Goal: Task Accomplishment & Management: Complete application form

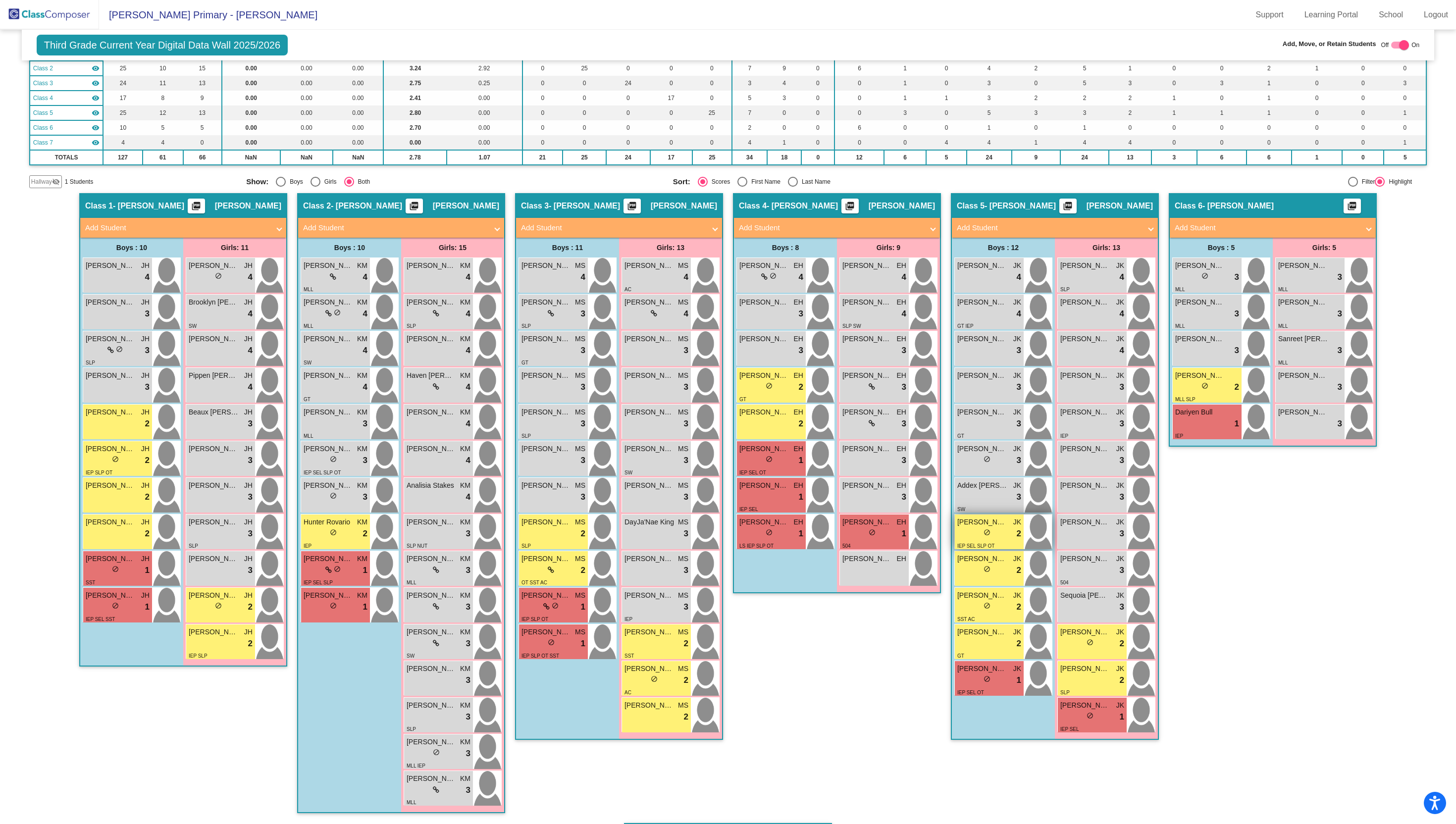
scroll to position [109, 0]
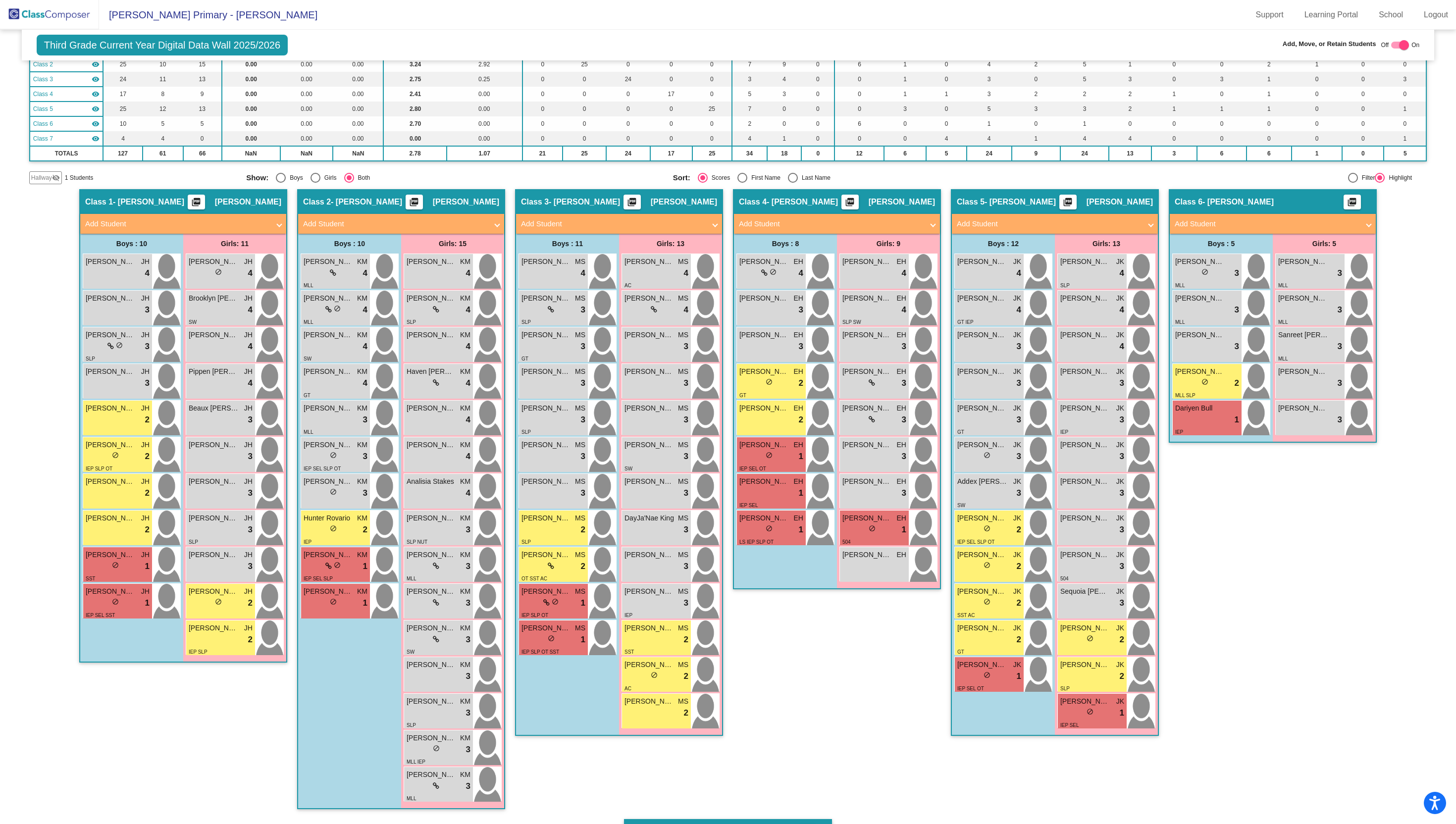
click at [1209, 225] on mat-panel-title "Add Student" at bounding box center [1267, 224] width 184 height 11
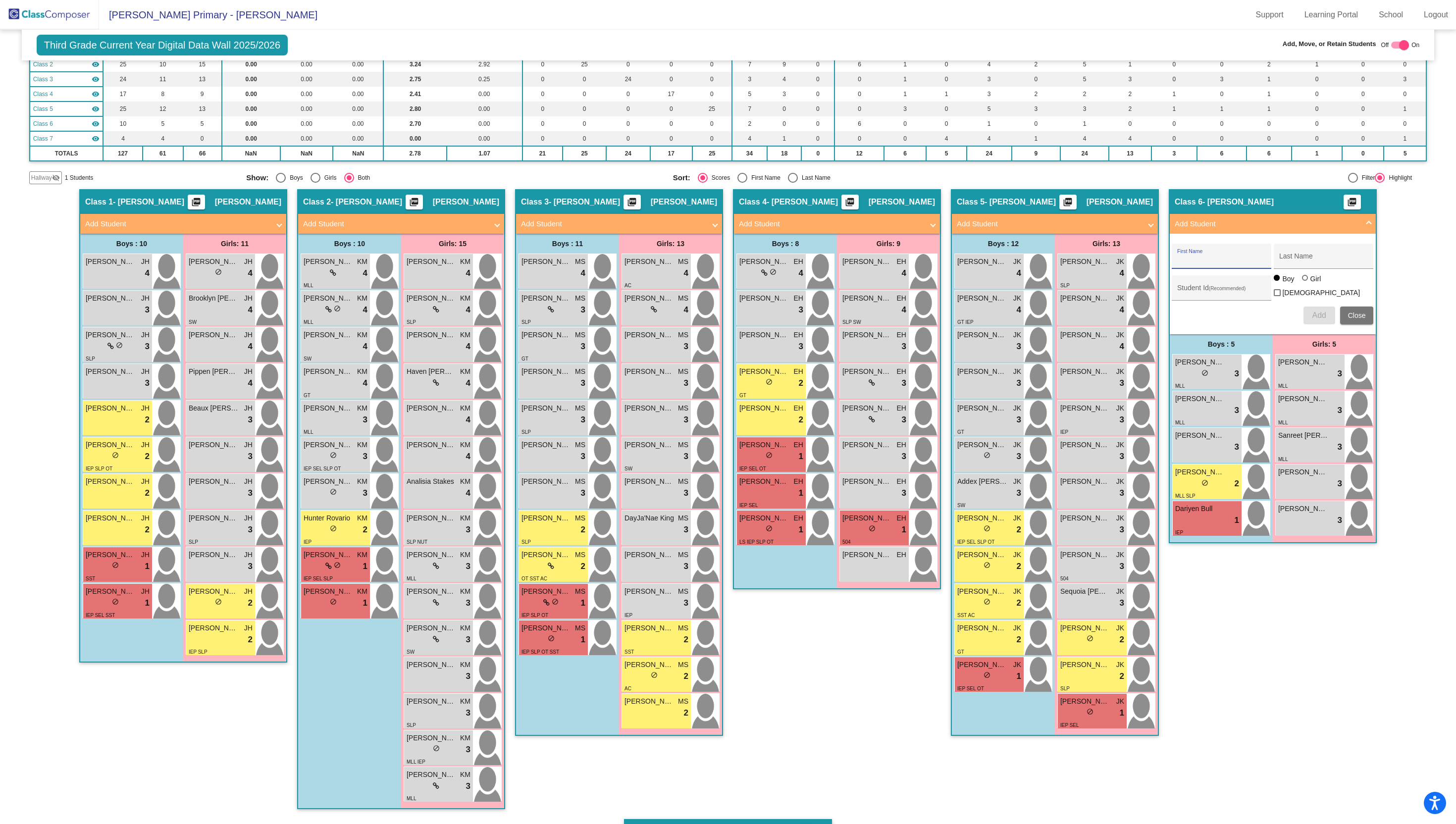
click at [1220, 256] on input "First Name" at bounding box center [1222, 260] width 89 height 8
type input "Charlotte"
type input "Santos"
click at [1296, 284] on mat-radio-group "Boy Girl" at bounding box center [1299, 279] width 50 height 8
click at [1304, 281] on div at bounding box center [1305, 278] width 6 height 6
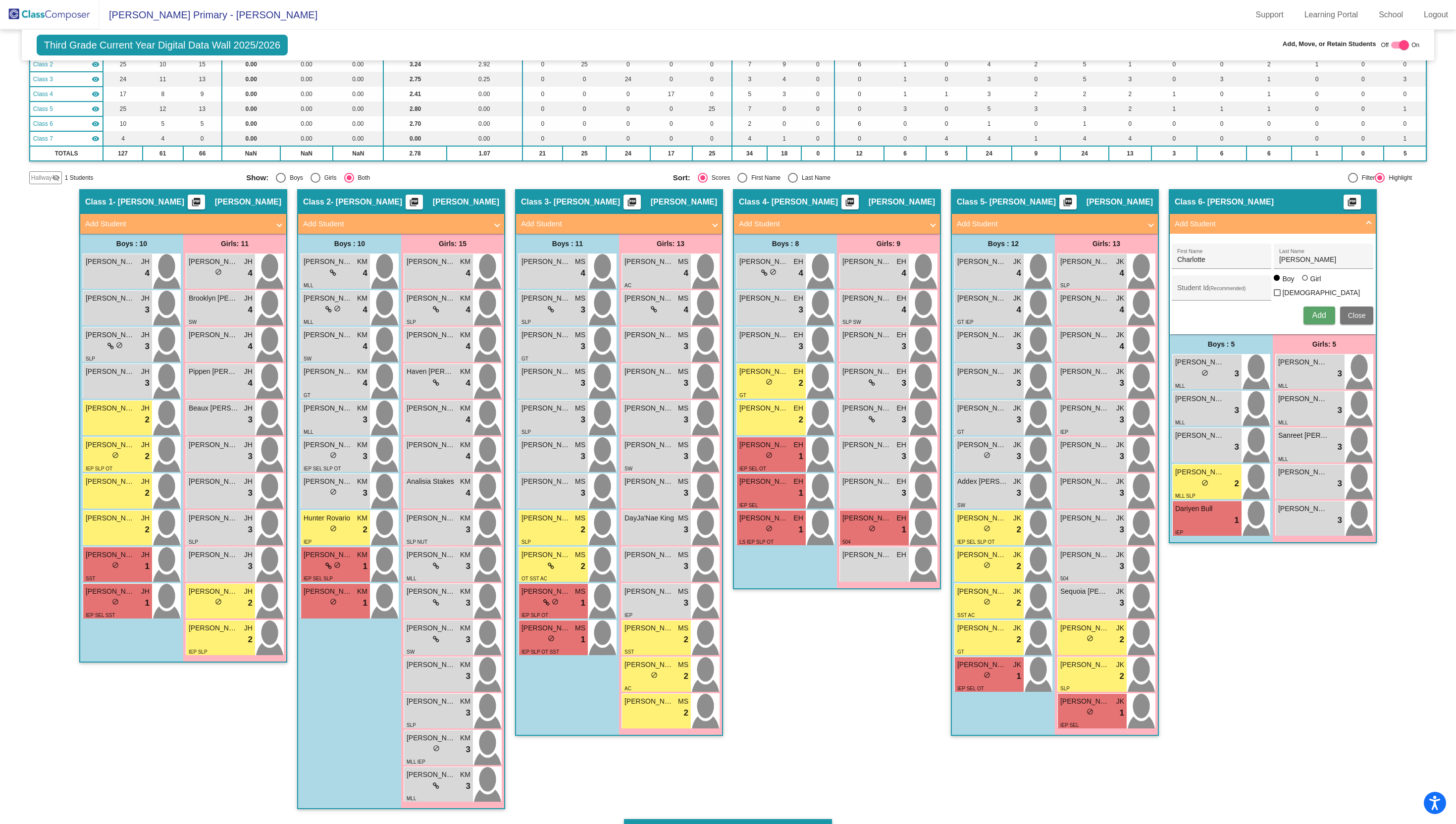
click at [1306, 283] on input "Girl" at bounding box center [1306, 283] width 1 height 1
radio input "true"
click at [1316, 313] on span "Add" at bounding box center [1319, 315] width 14 height 8
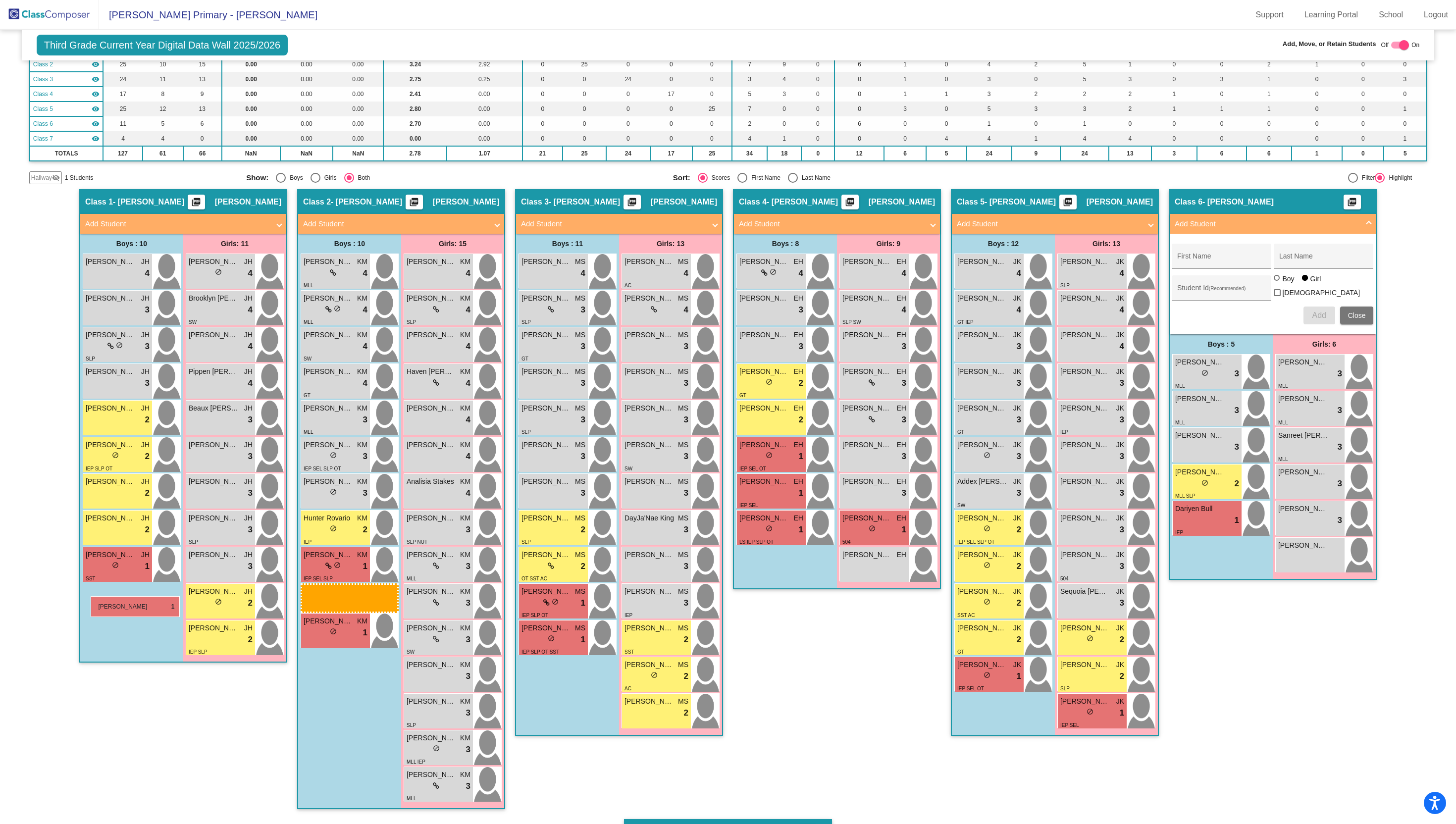
drag, startPoint x: 136, startPoint y: 600, endPoint x: 116, endPoint y: 598, distance: 20.1
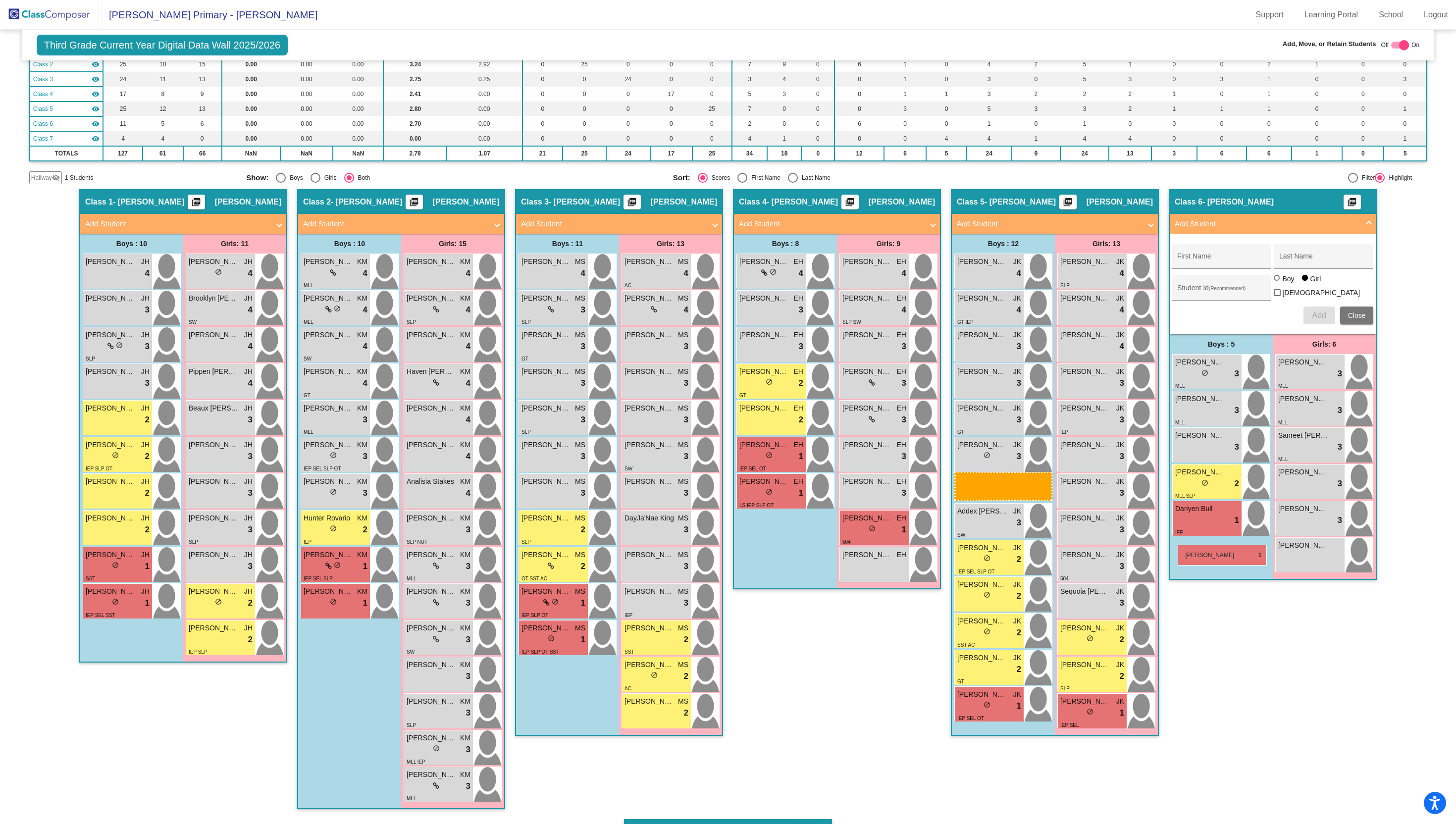
drag, startPoint x: 764, startPoint y: 496, endPoint x: 1183, endPoint y: 545, distance: 421.9
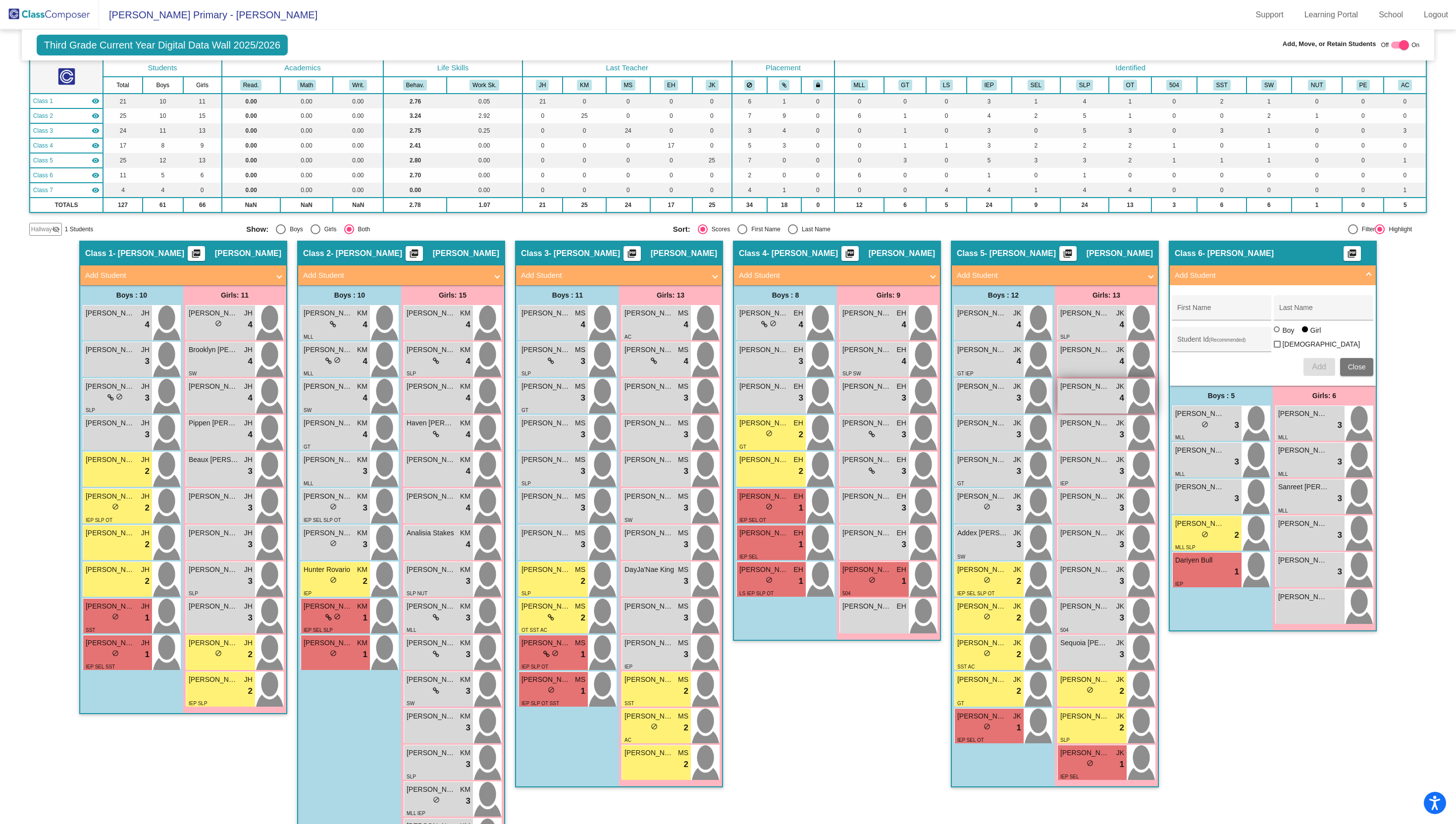
scroll to position [0, 0]
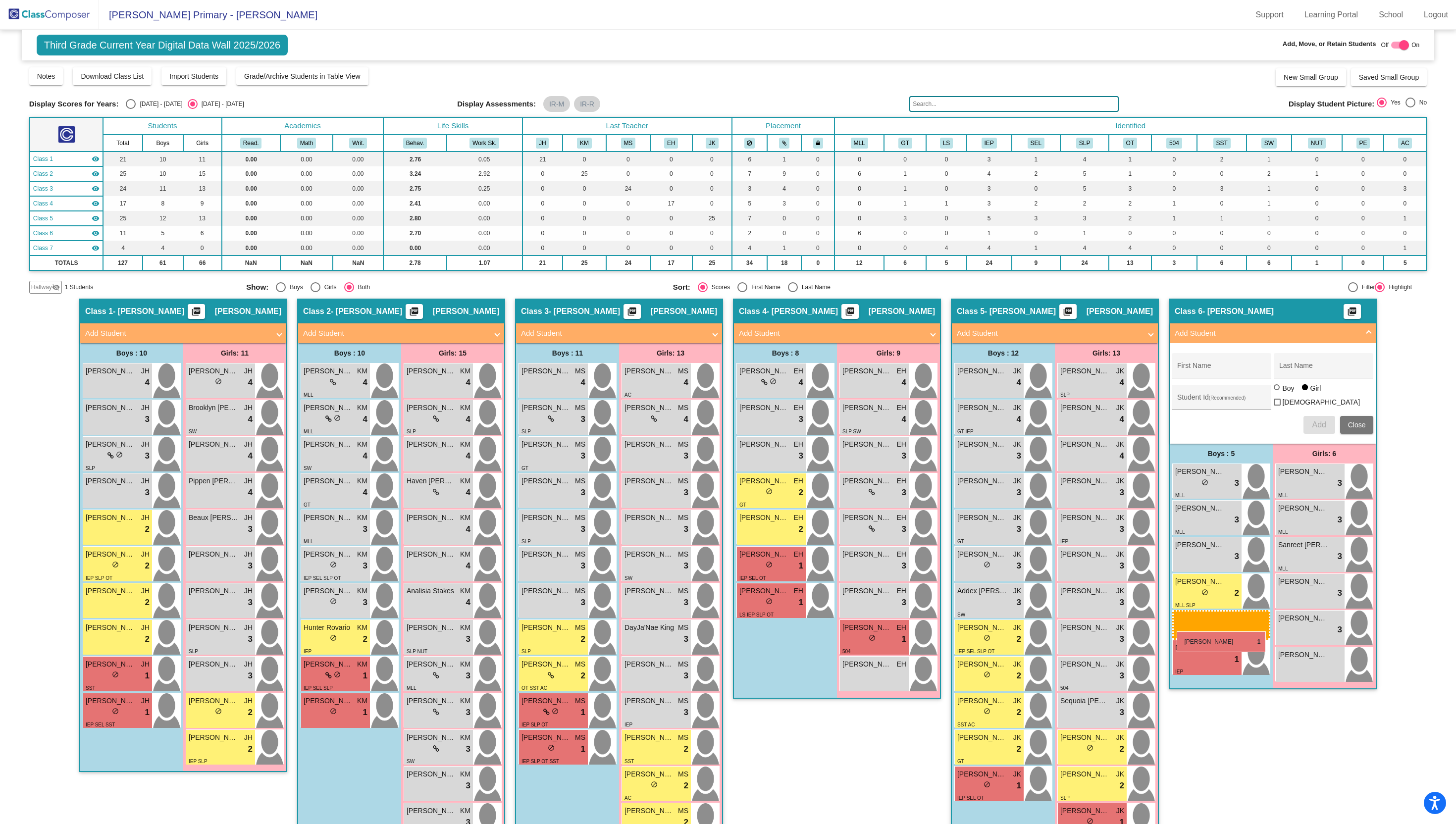
drag, startPoint x: 769, startPoint y: 607, endPoint x: 1177, endPoint y: 628, distance: 408.5
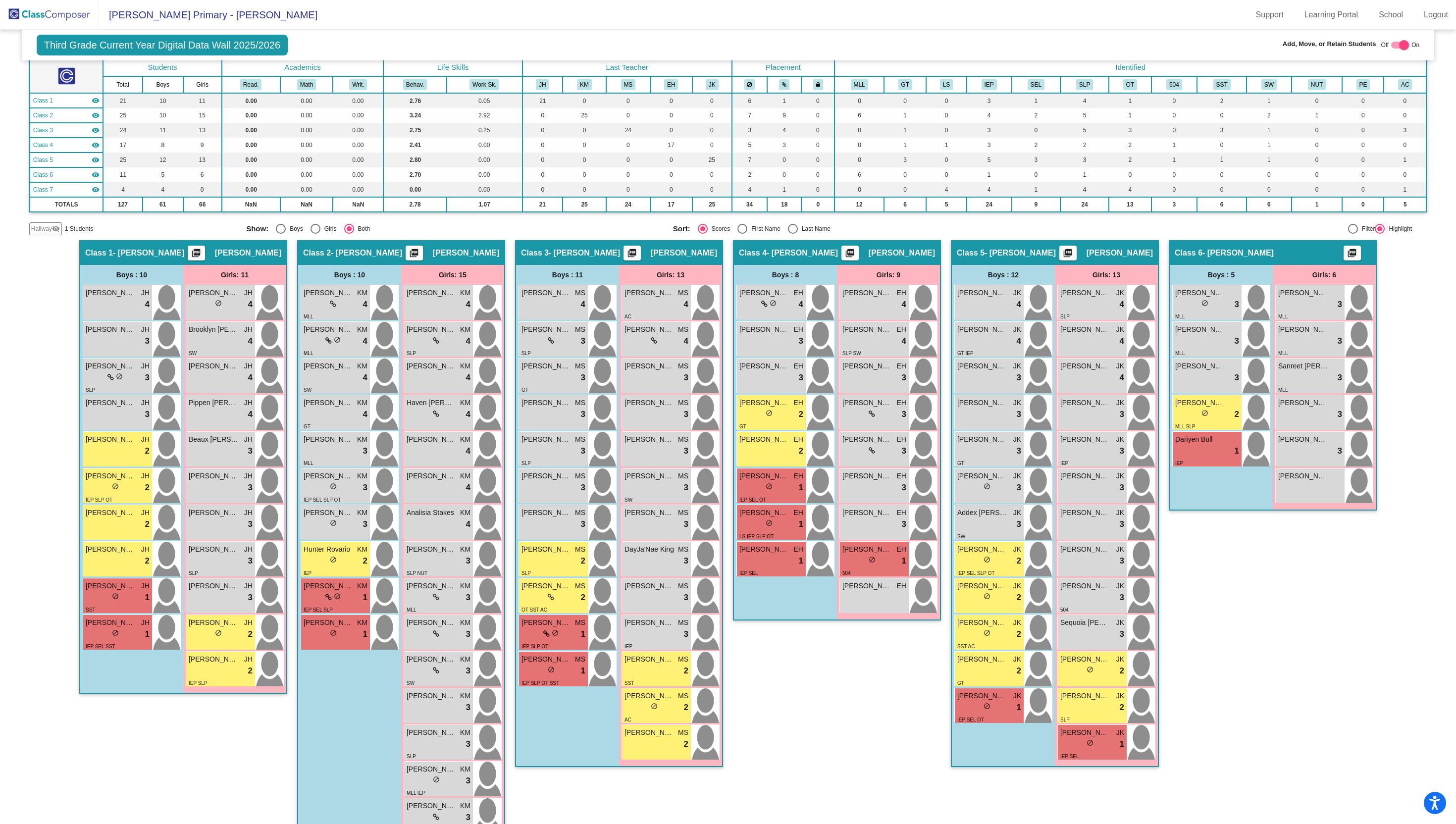
scroll to position [60, 0]
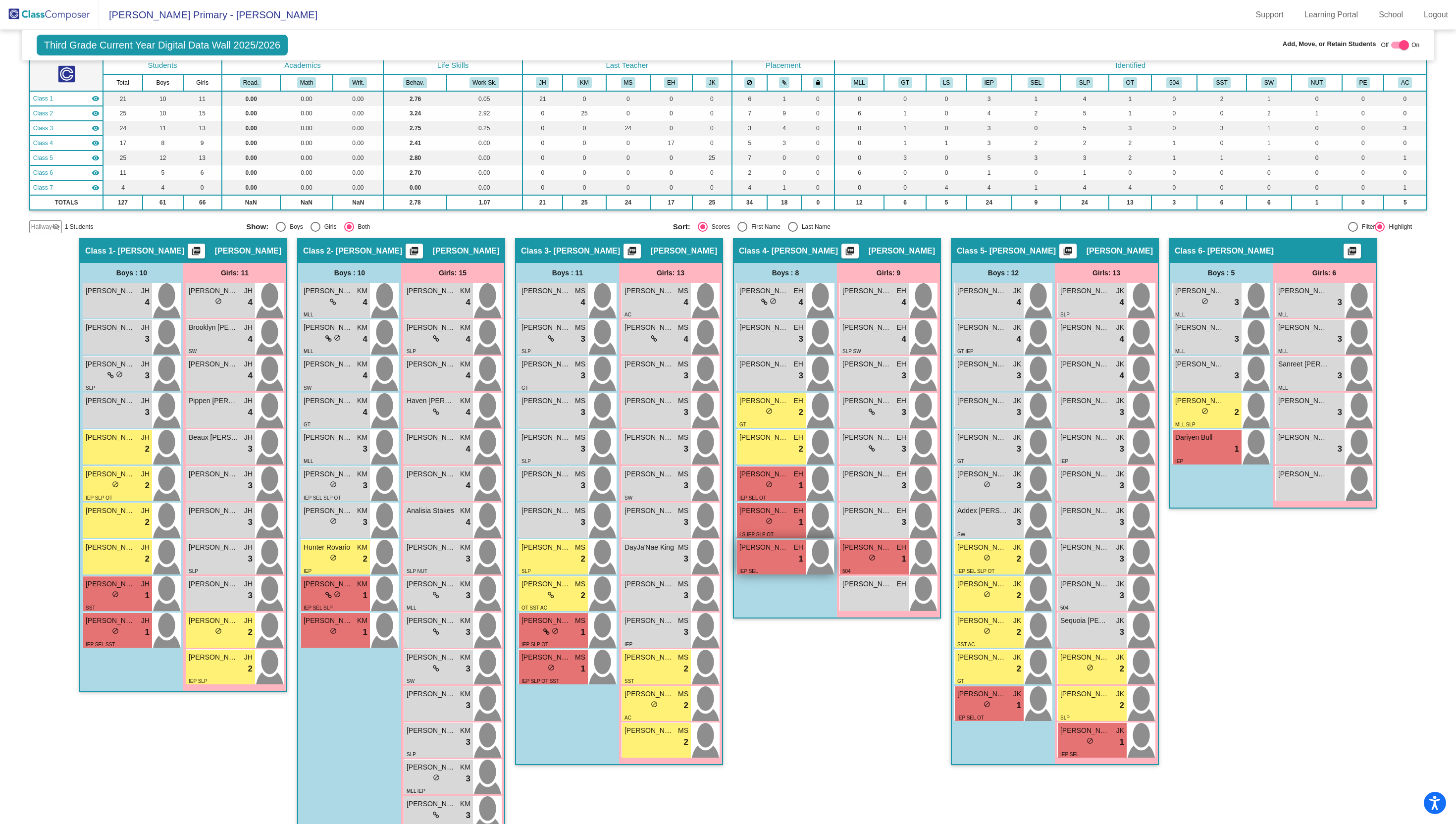
click at [763, 558] on div "lock do_not_disturb_alt 1" at bounding box center [771, 559] width 64 height 13
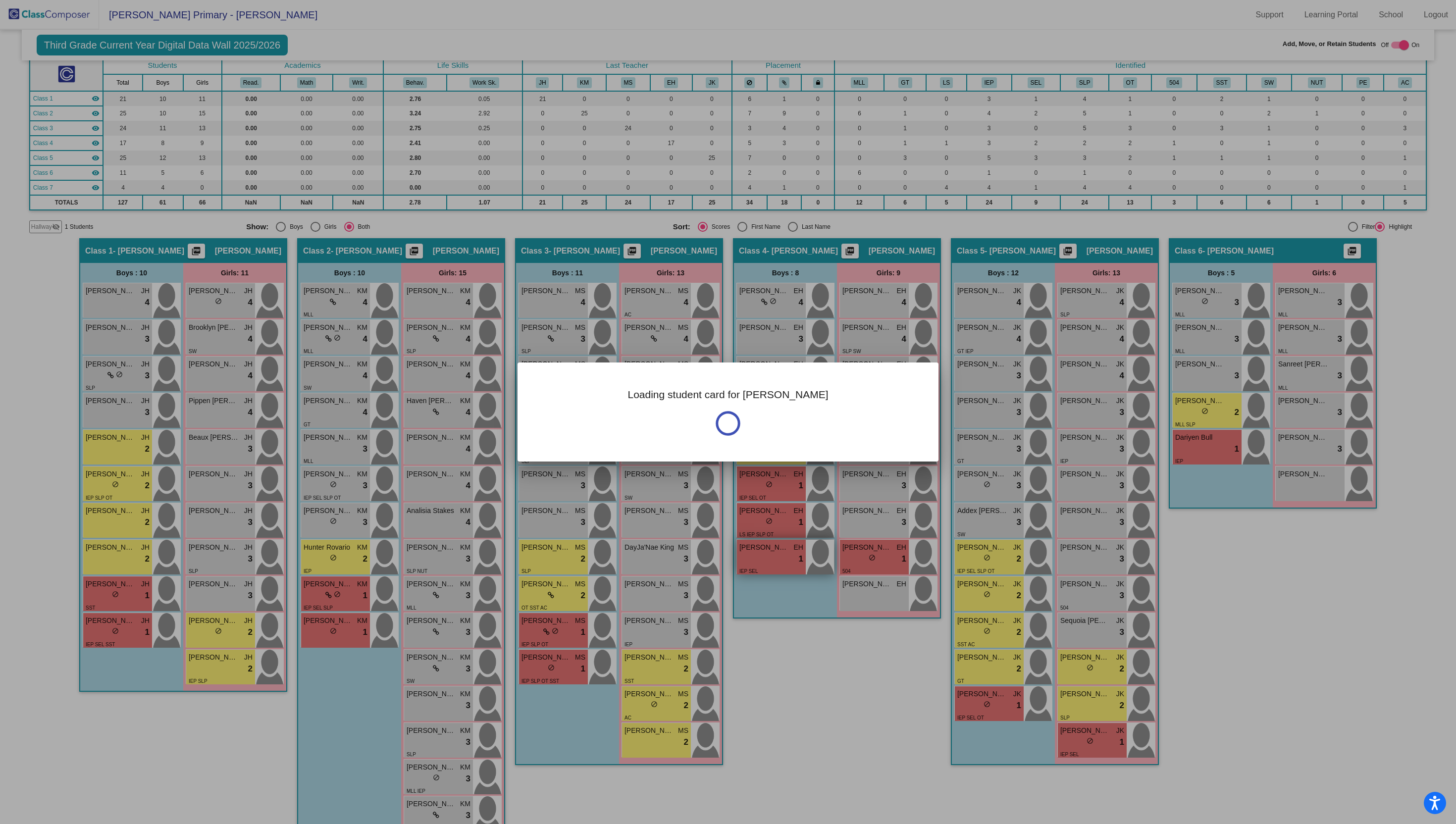
click at [763, 558] on div at bounding box center [728, 412] width 1456 height 824
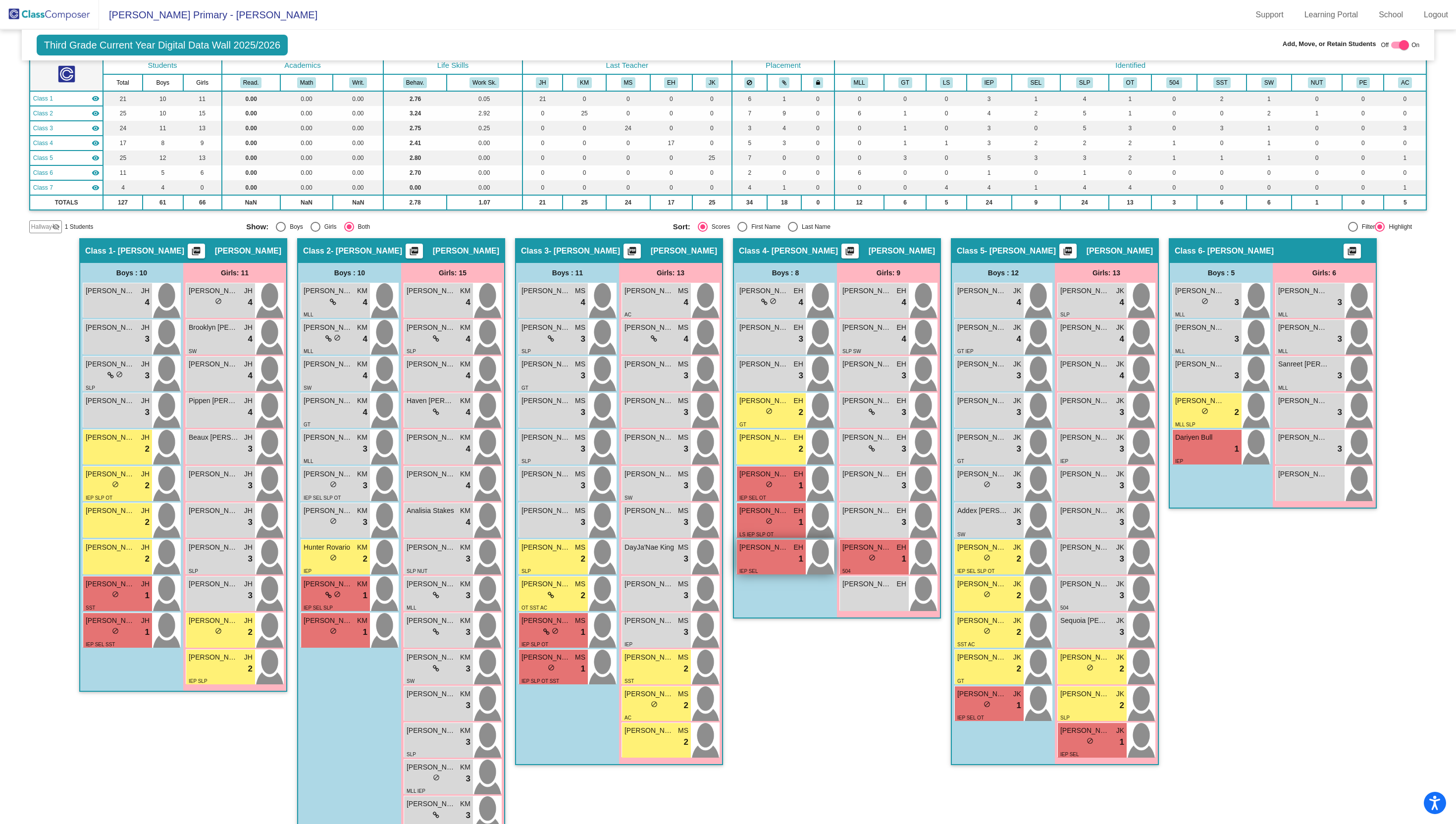
click at [763, 558] on div "lock do_not_disturb_alt 1" at bounding box center [771, 559] width 64 height 13
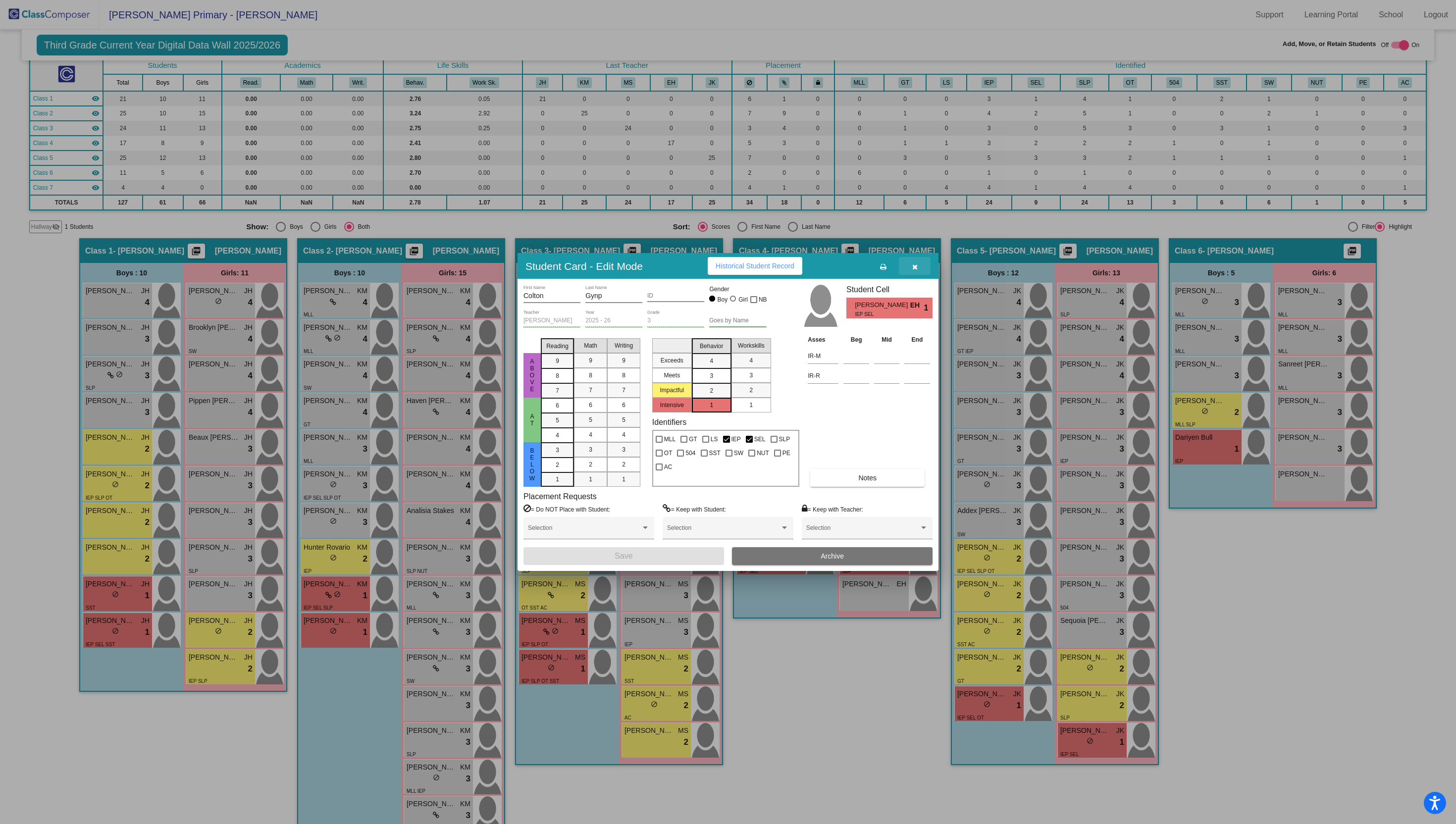
click at [917, 266] on icon "button" at bounding box center [914, 267] width 5 height 7
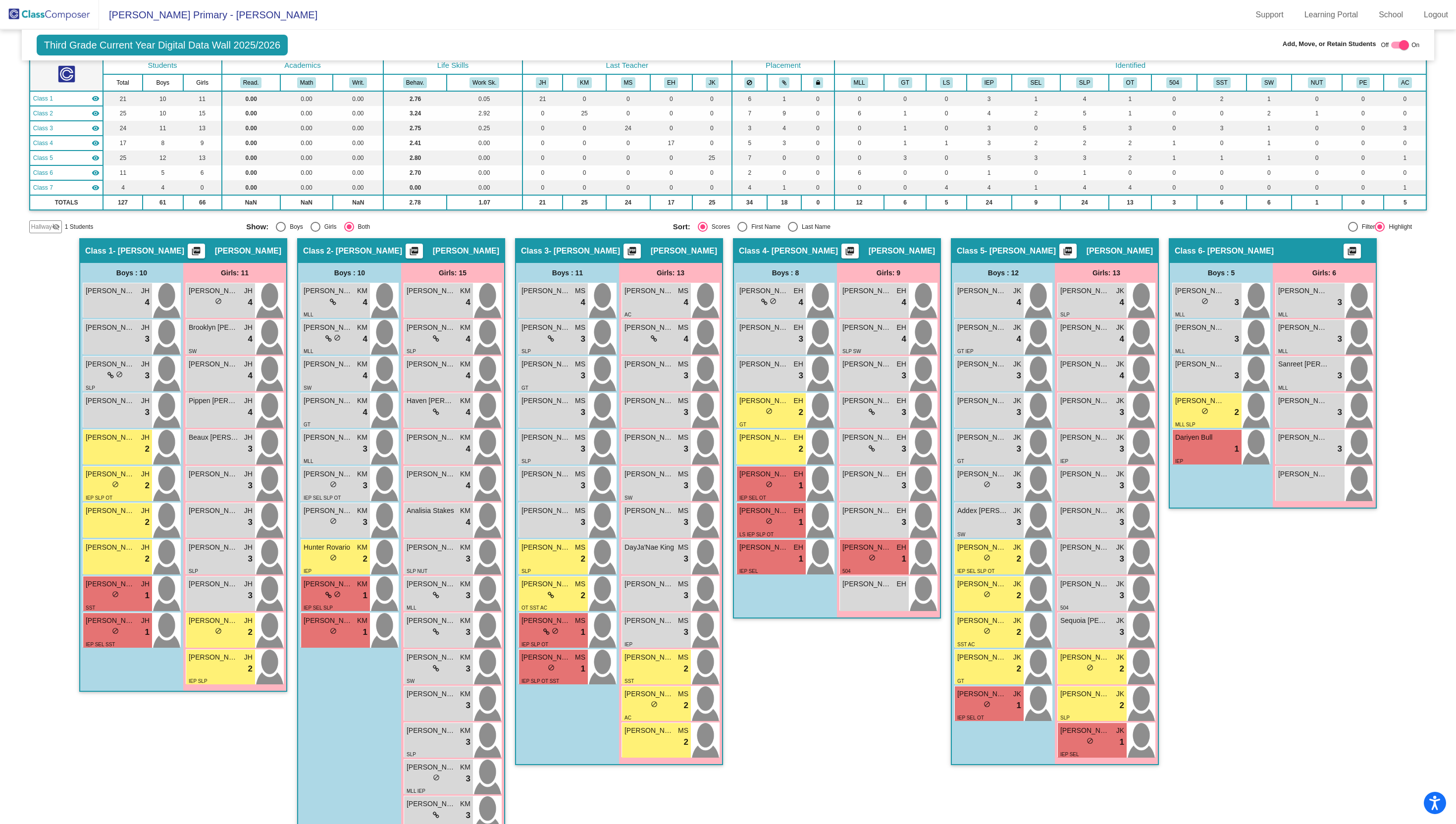
scroll to position [0, 0]
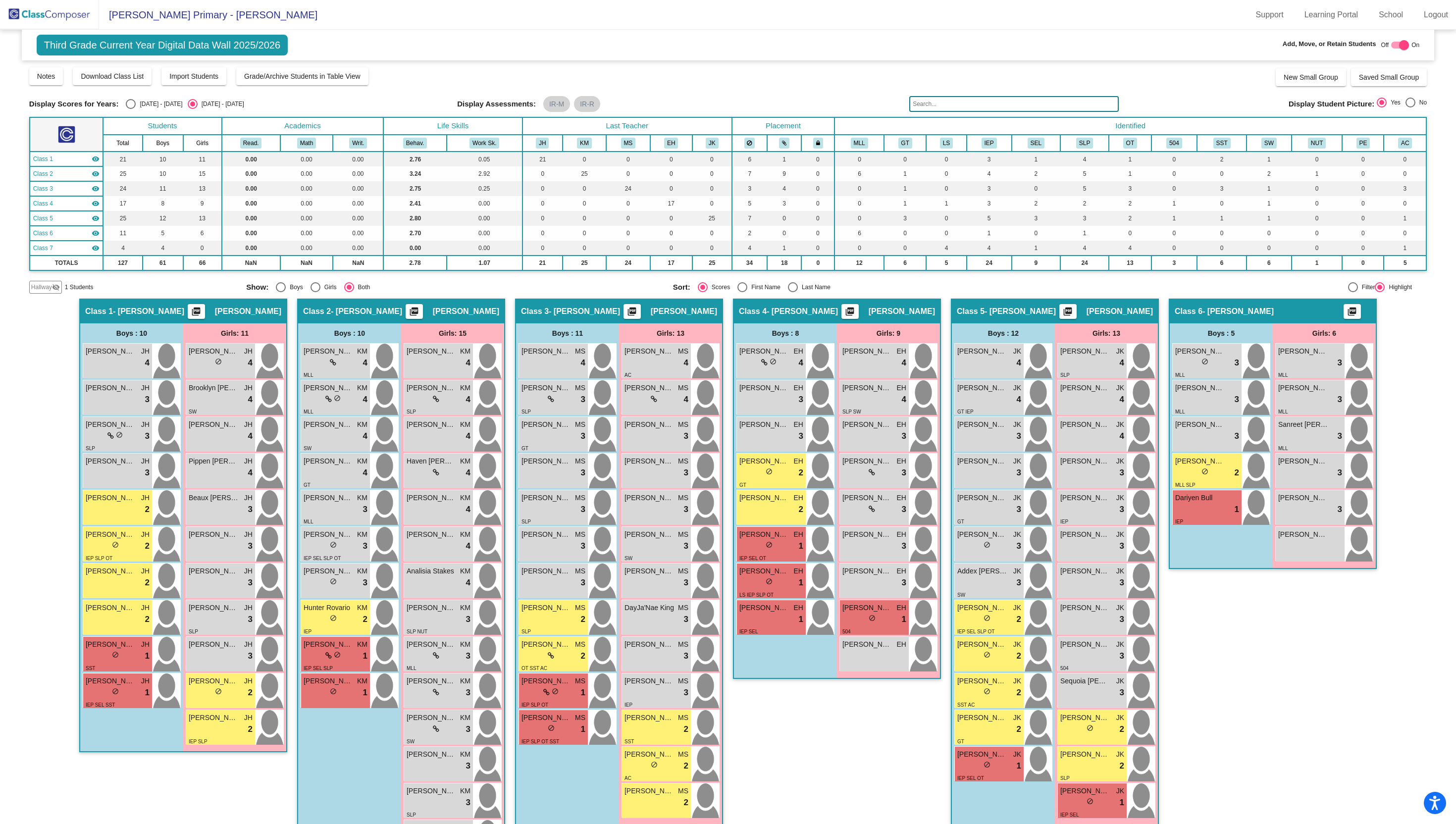
click at [183, 22] on span "[PERSON_NAME] Primary - [PERSON_NAME]" at bounding box center [208, 14] width 218 height 16
click at [188, 16] on span "[PERSON_NAME] Primary - [PERSON_NAME]" at bounding box center [208, 14] width 218 height 16
click at [50, 15] on img at bounding box center [49, 14] width 99 height 29
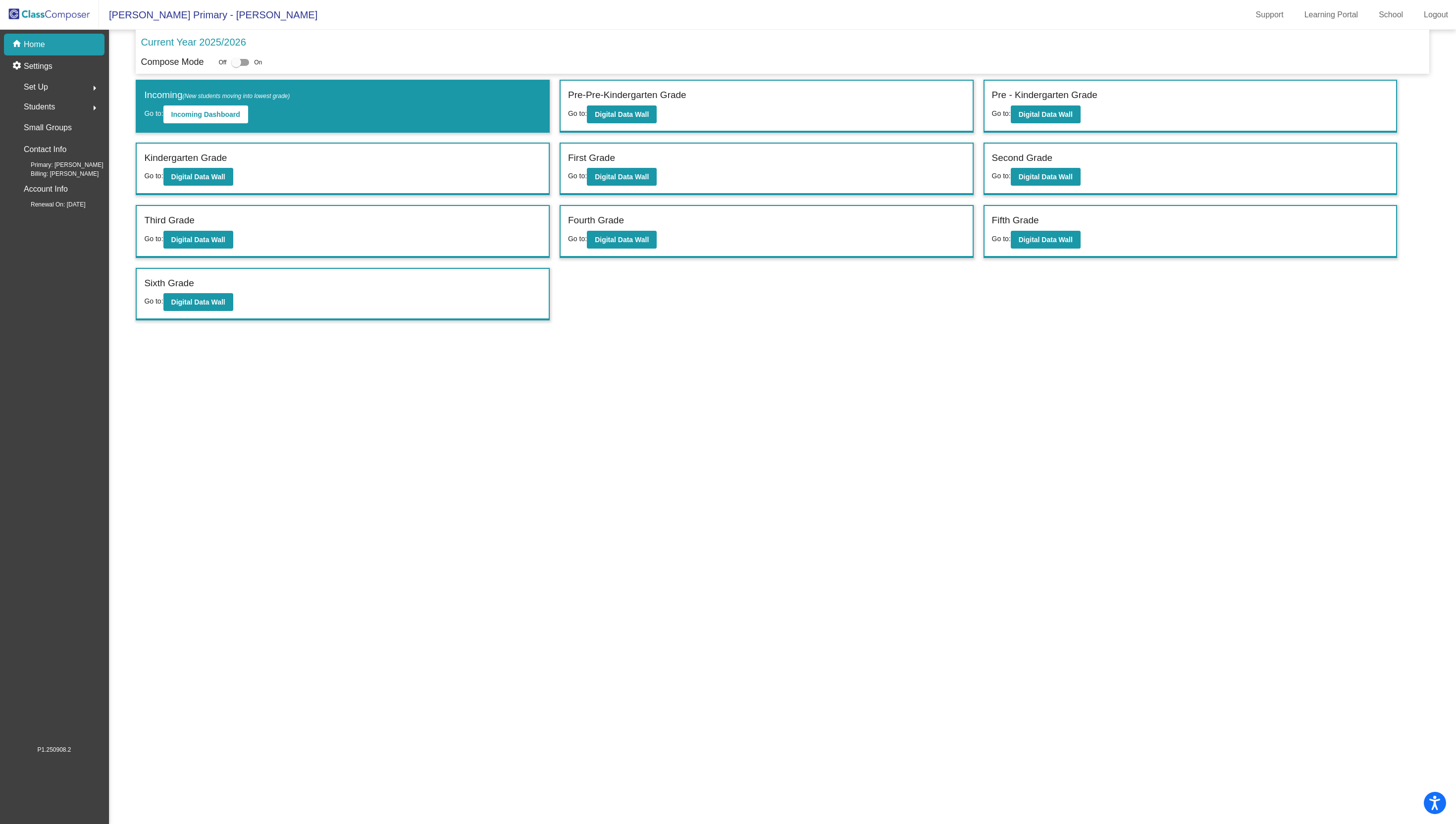
click at [62, 88] on div "Set Up arrow_right" at bounding box center [56, 87] width 94 height 20
click at [54, 153] on link "Users" at bounding box center [56, 151] width 94 height 22
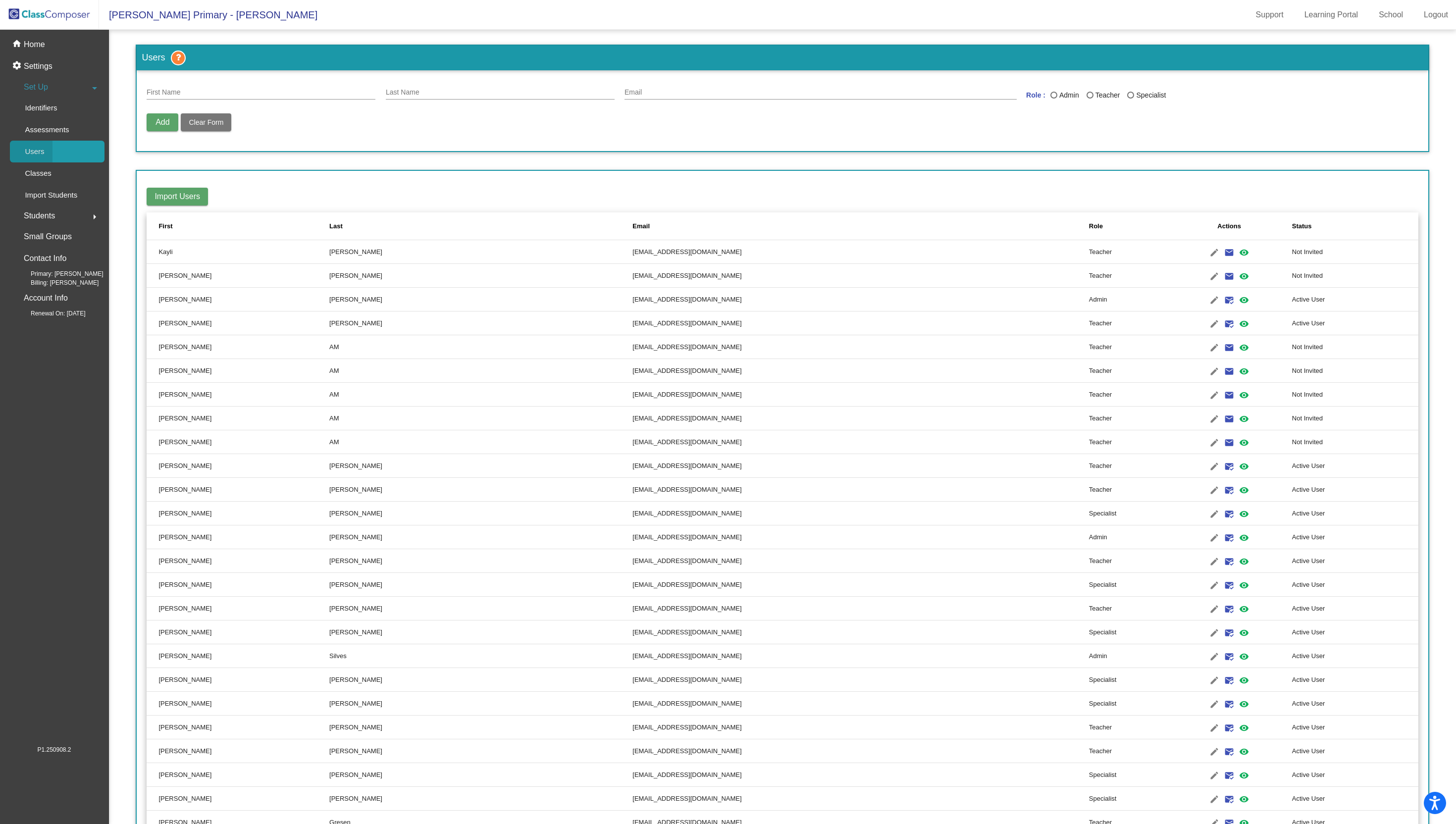
click at [53, 159] on link "Users" at bounding box center [56, 151] width 94 height 22
click at [39, 150] on p "Users" at bounding box center [34, 152] width 19 height 12
click at [60, 51] on div "home Home" at bounding box center [53, 44] width 100 height 22
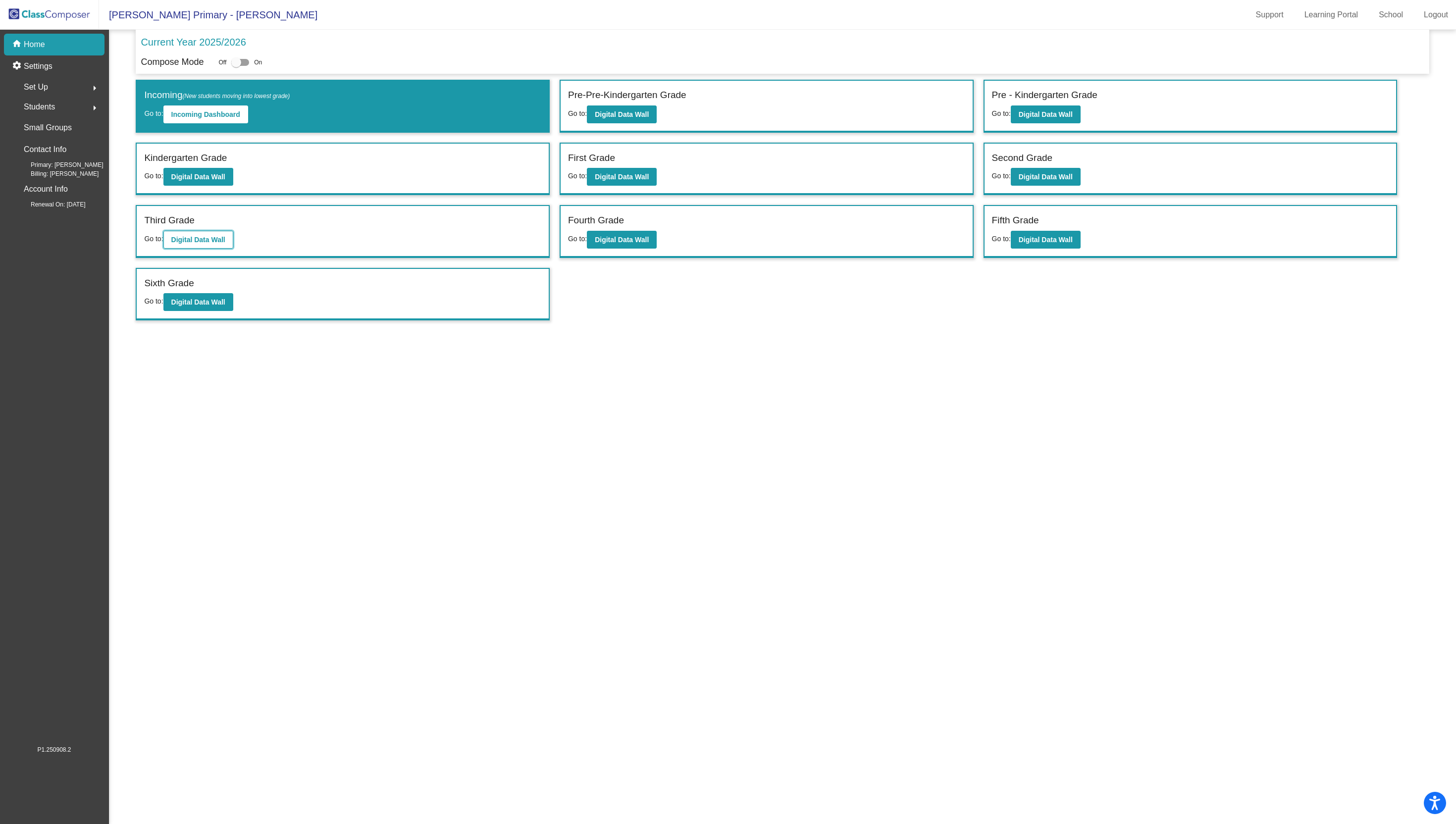
click at [193, 245] on button "Digital Data Wall" at bounding box center [198, 240] width 70 height 18
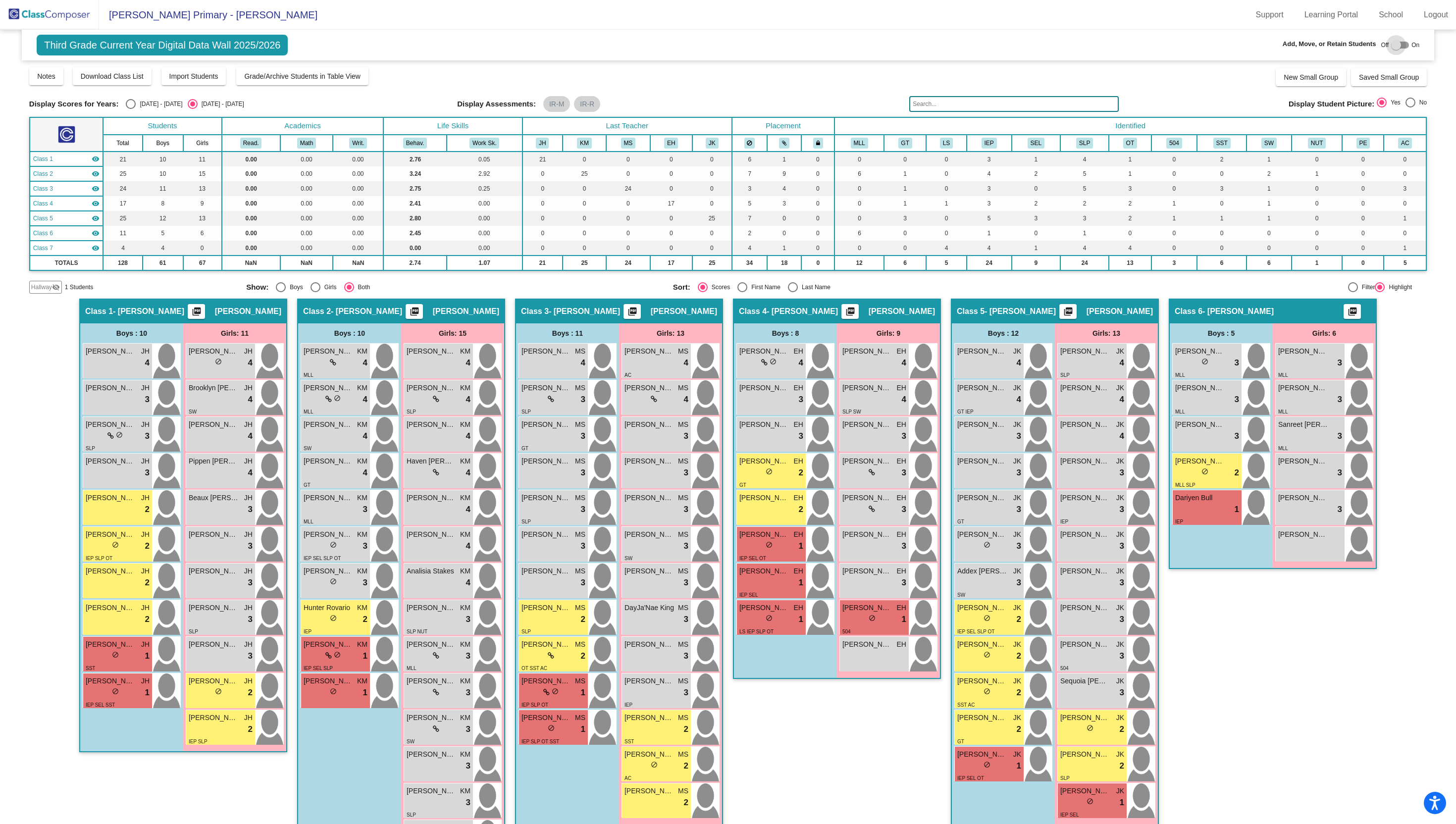
click at [1403, 45] on div at bounding box center [1400, 45] width 18 height 7
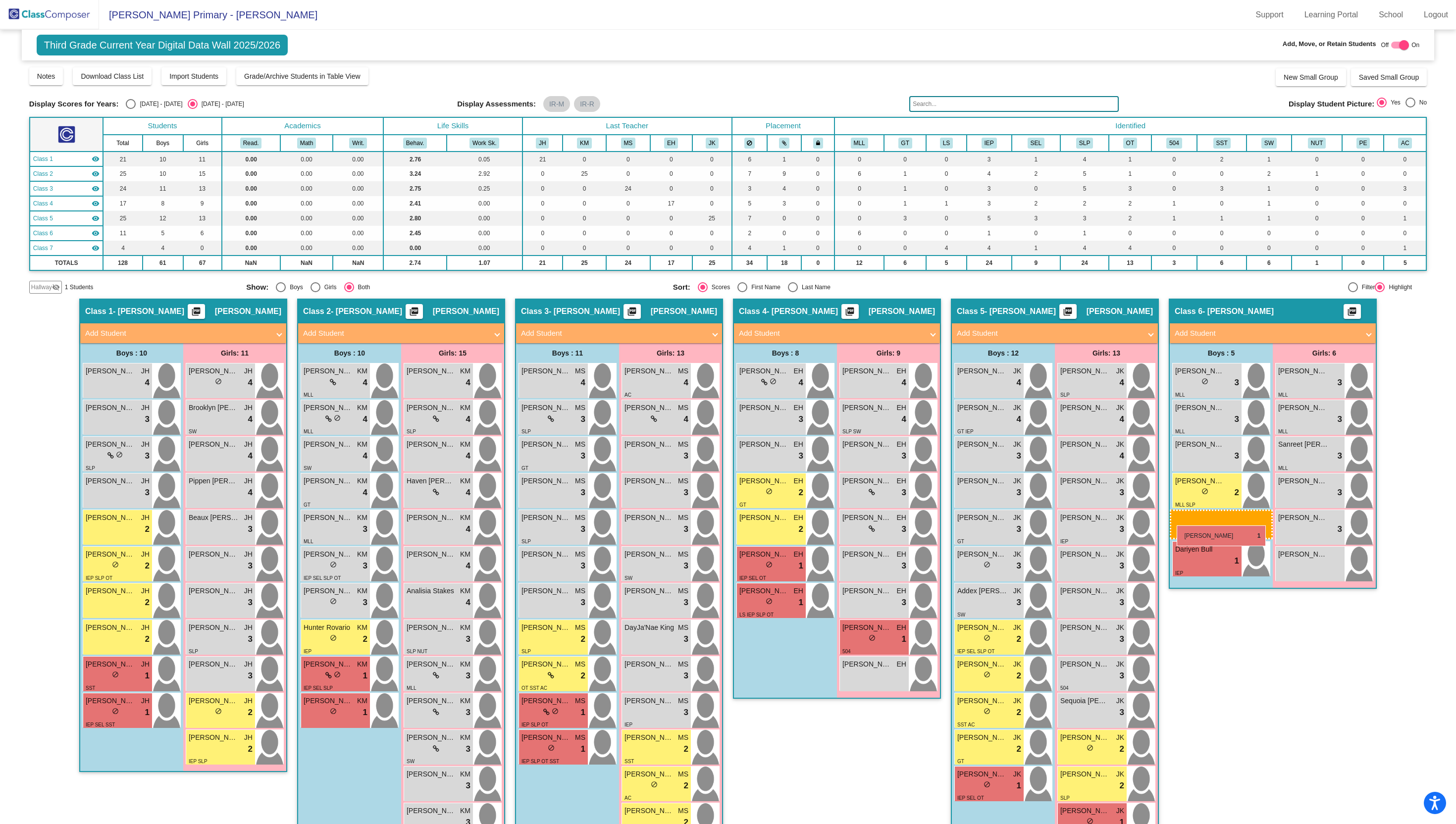
drag, startPoint x: 765, startPoint y: 595, endPoint x: 1177, endPoint y: 524, distance: 418.1
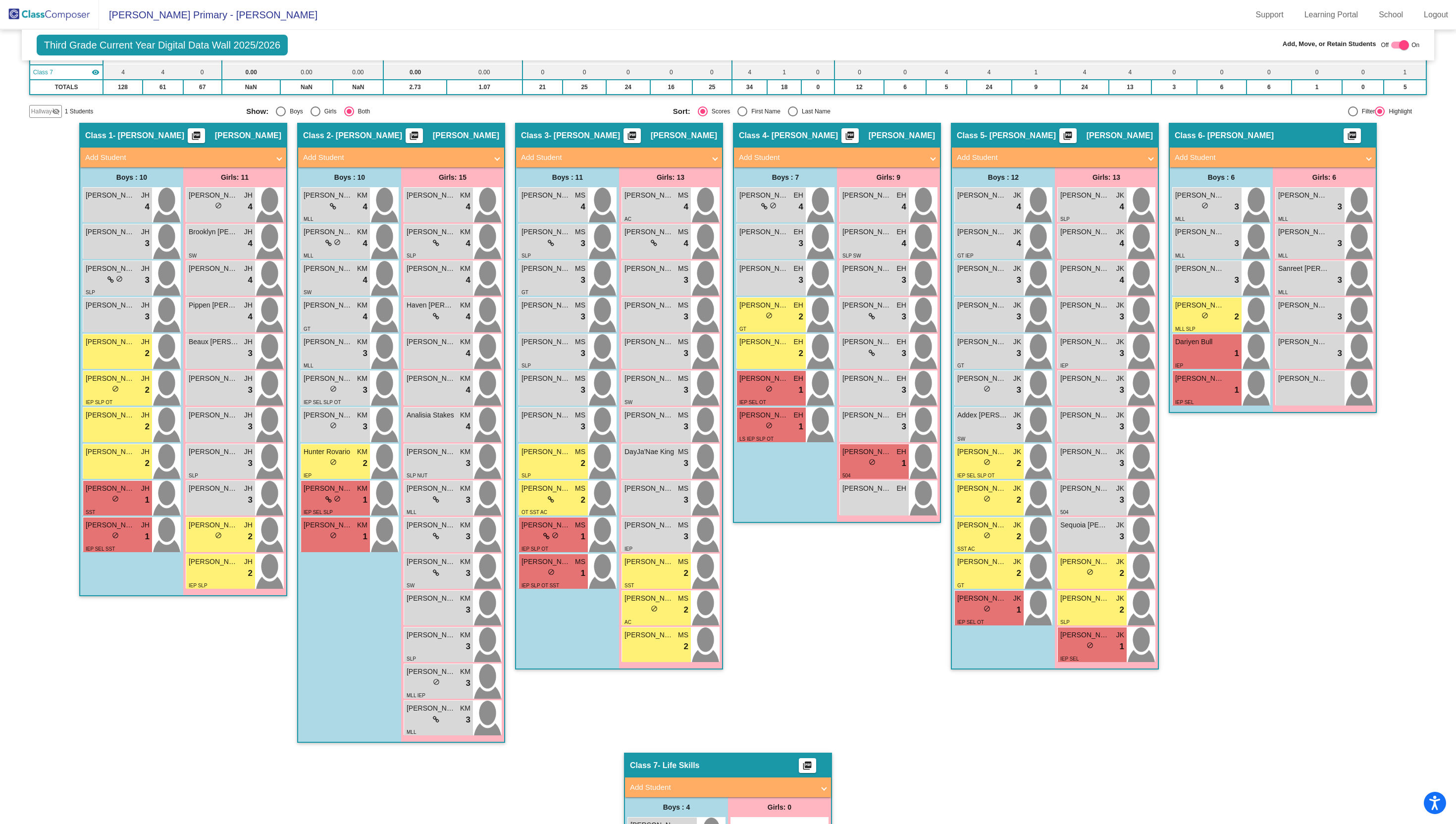
scroll to position [179, 0]
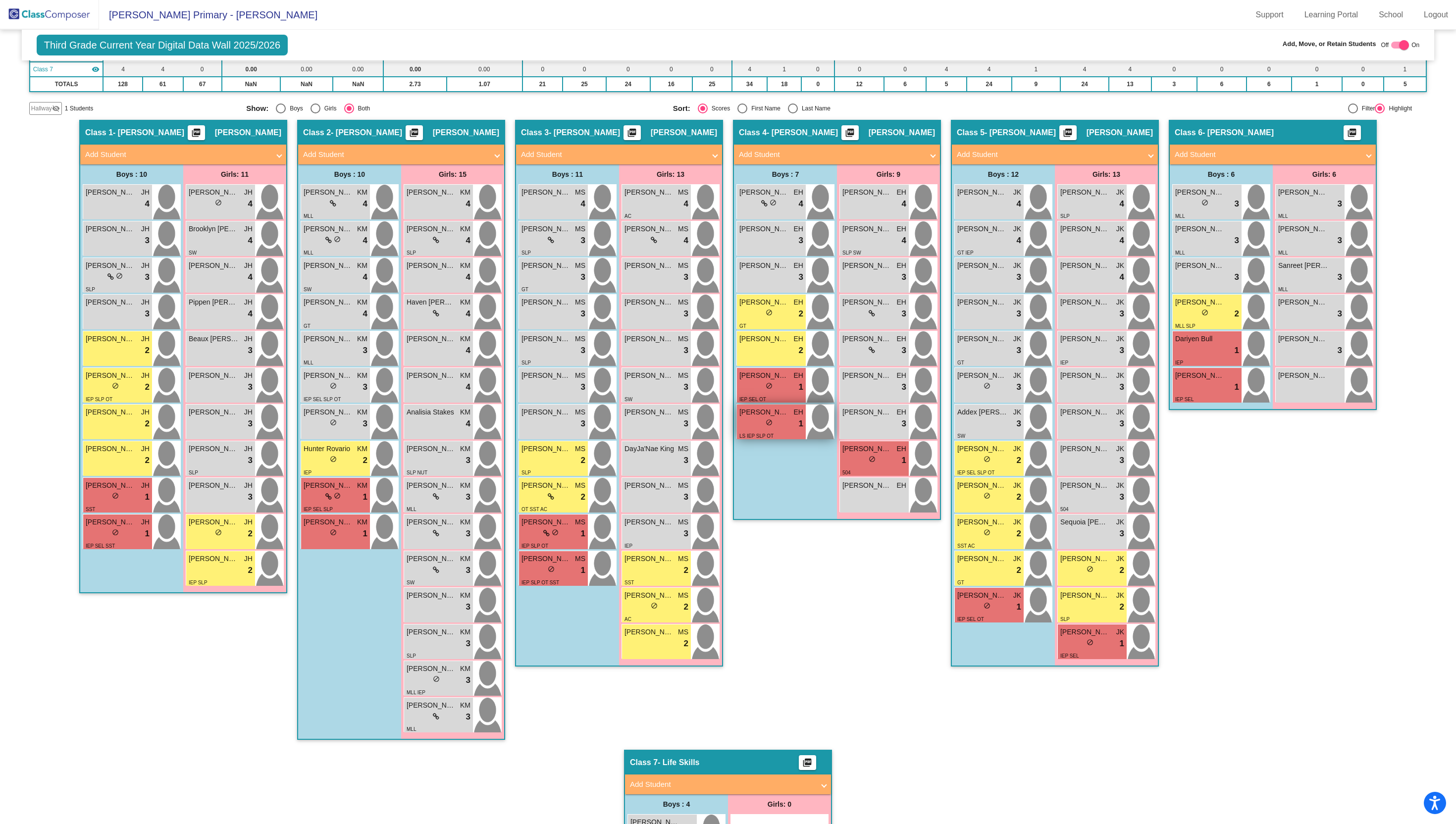
click at [785, 421] on div "lock do_not_disturb_alt 1" at bounding box center [771, 424] width 64 height 13
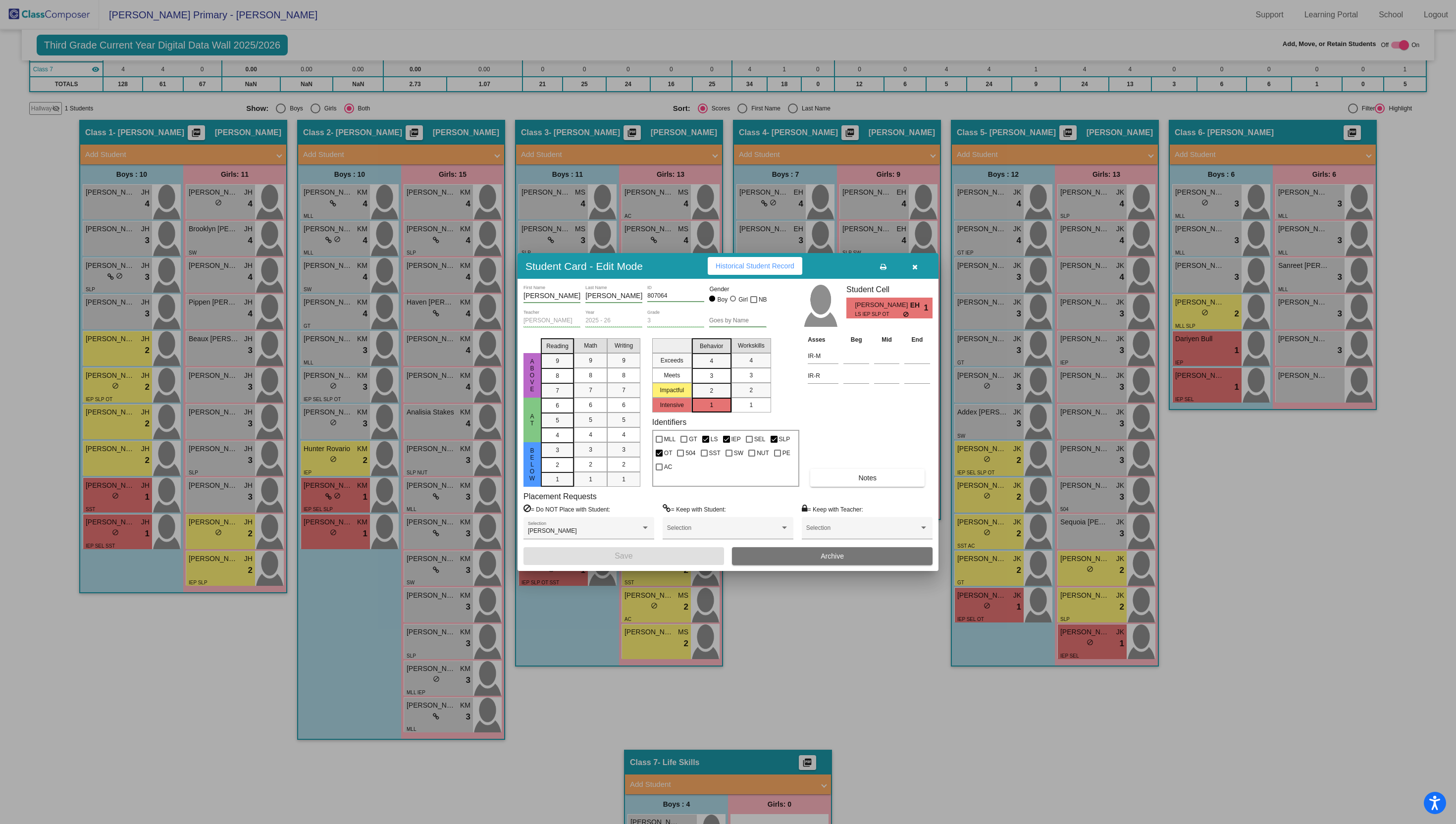
click at [735, 269] on span "Historical Student Record" at bounding box center [755, 266] width 79 height 8
click at [915, 264] on icon "button" at bounding box center [914, 267] width 5 height 7
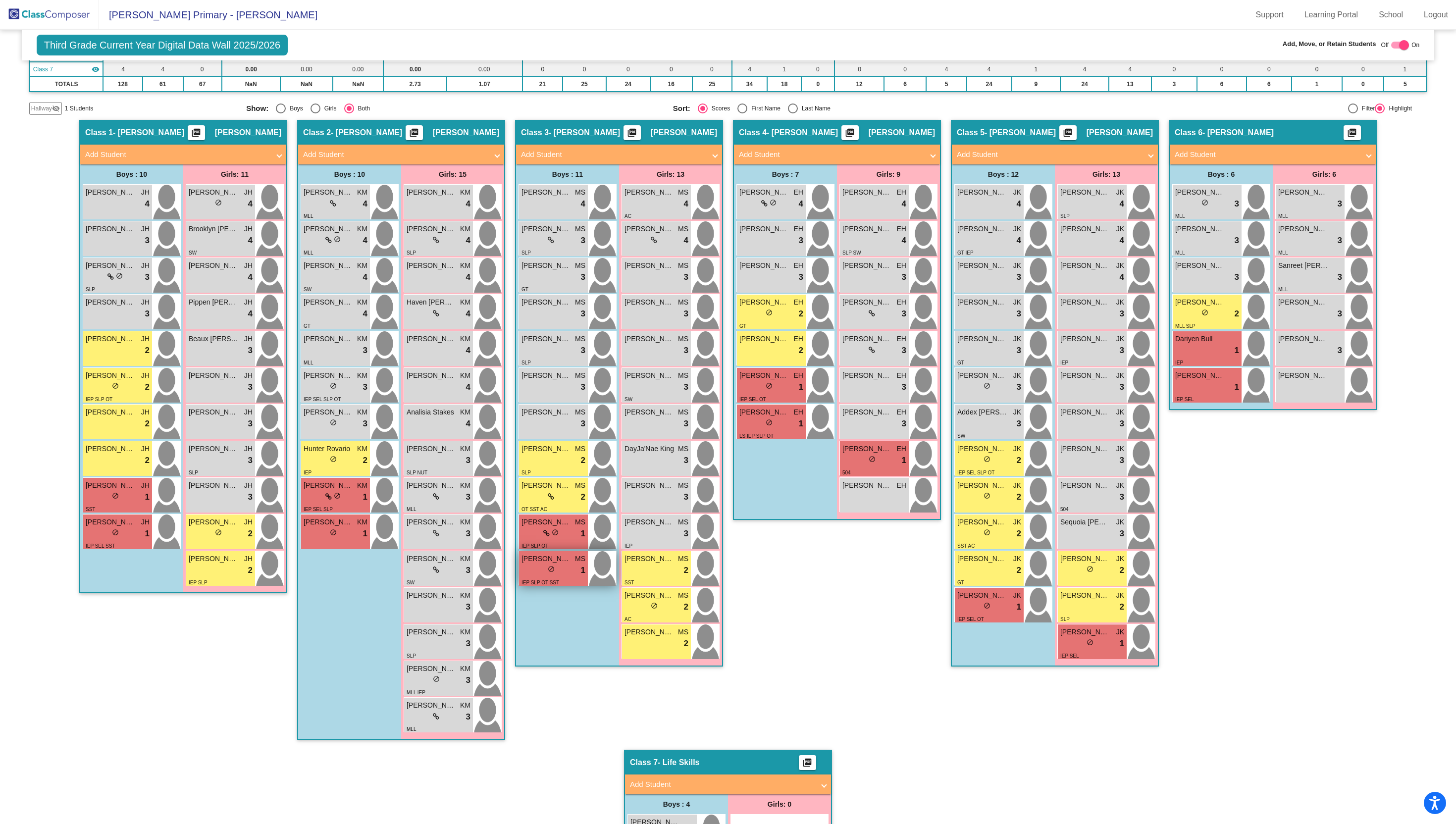
click at [568, 577] on div "IEP SLP OT SST" at bounding box center [553, 583] width 64 height 10
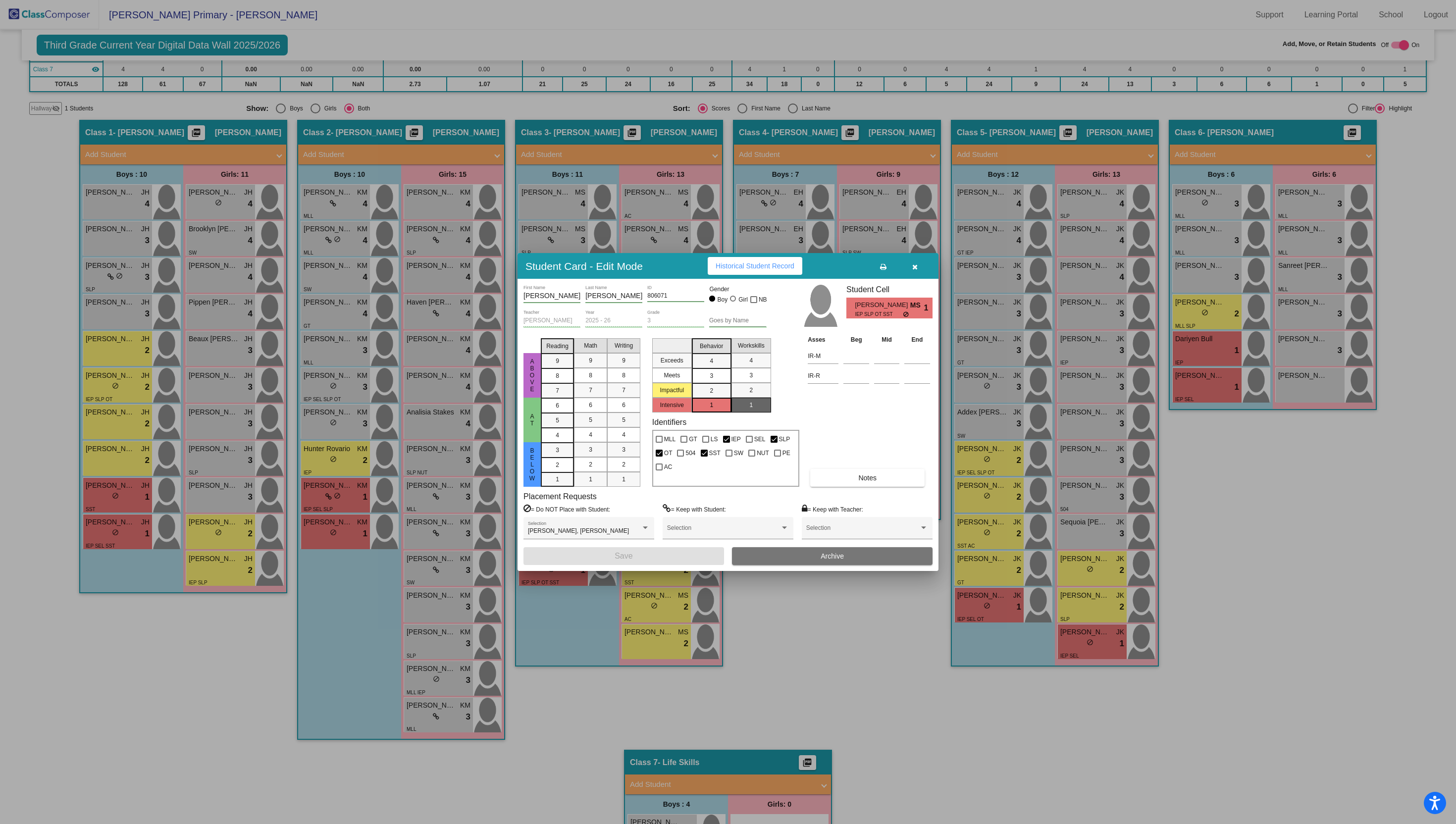
click at [732, 267] on span "Historical Student Record" at bounding box center [755, 266] width 79 height 8
click at [919, 267] on button "button" at bounding box center [914, 266] width 32 height 18
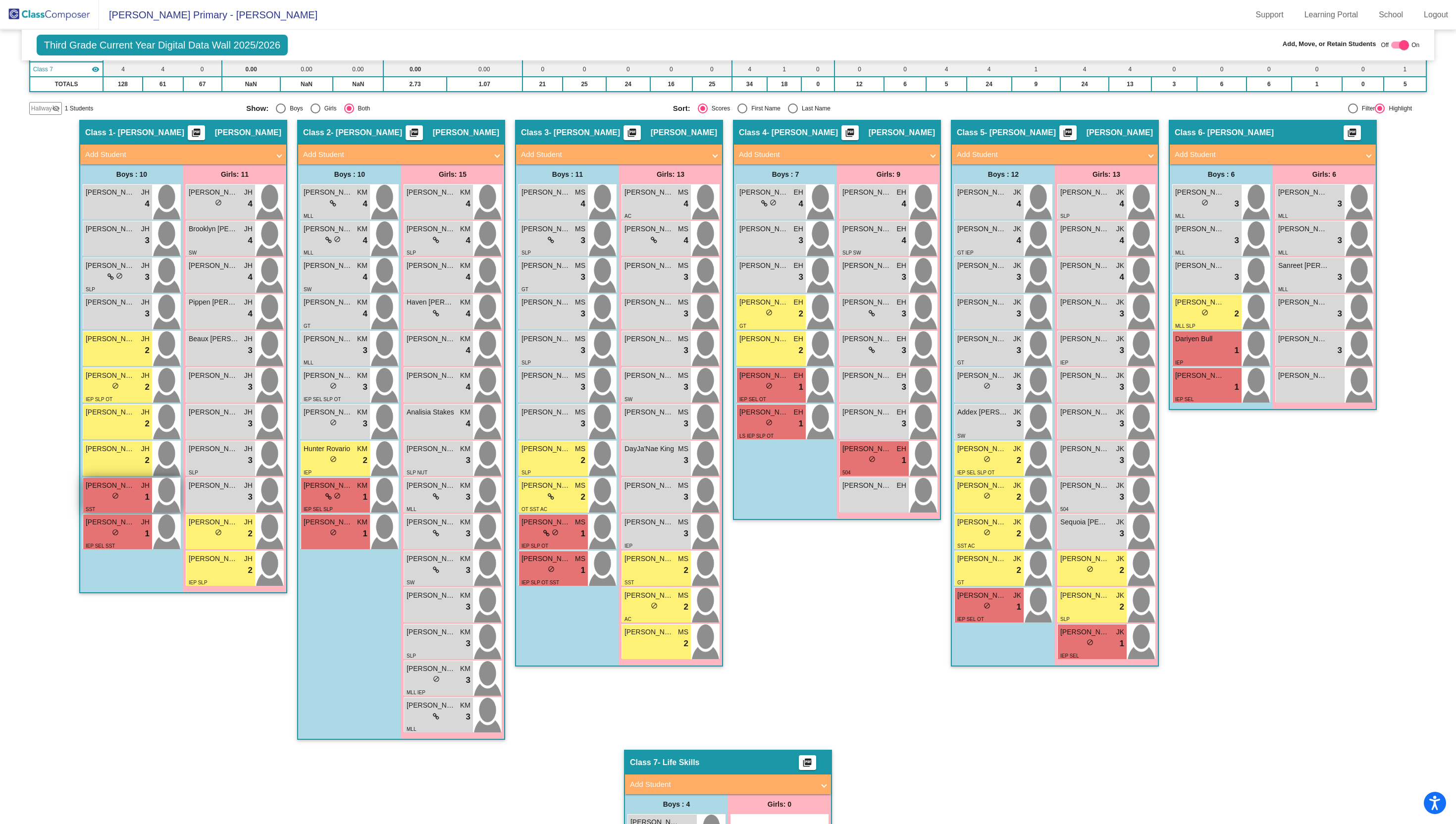
click at [85, 499] on div "lock do_not_disturb_alt 1" at bounding box center [117, 497] width 64 height 13
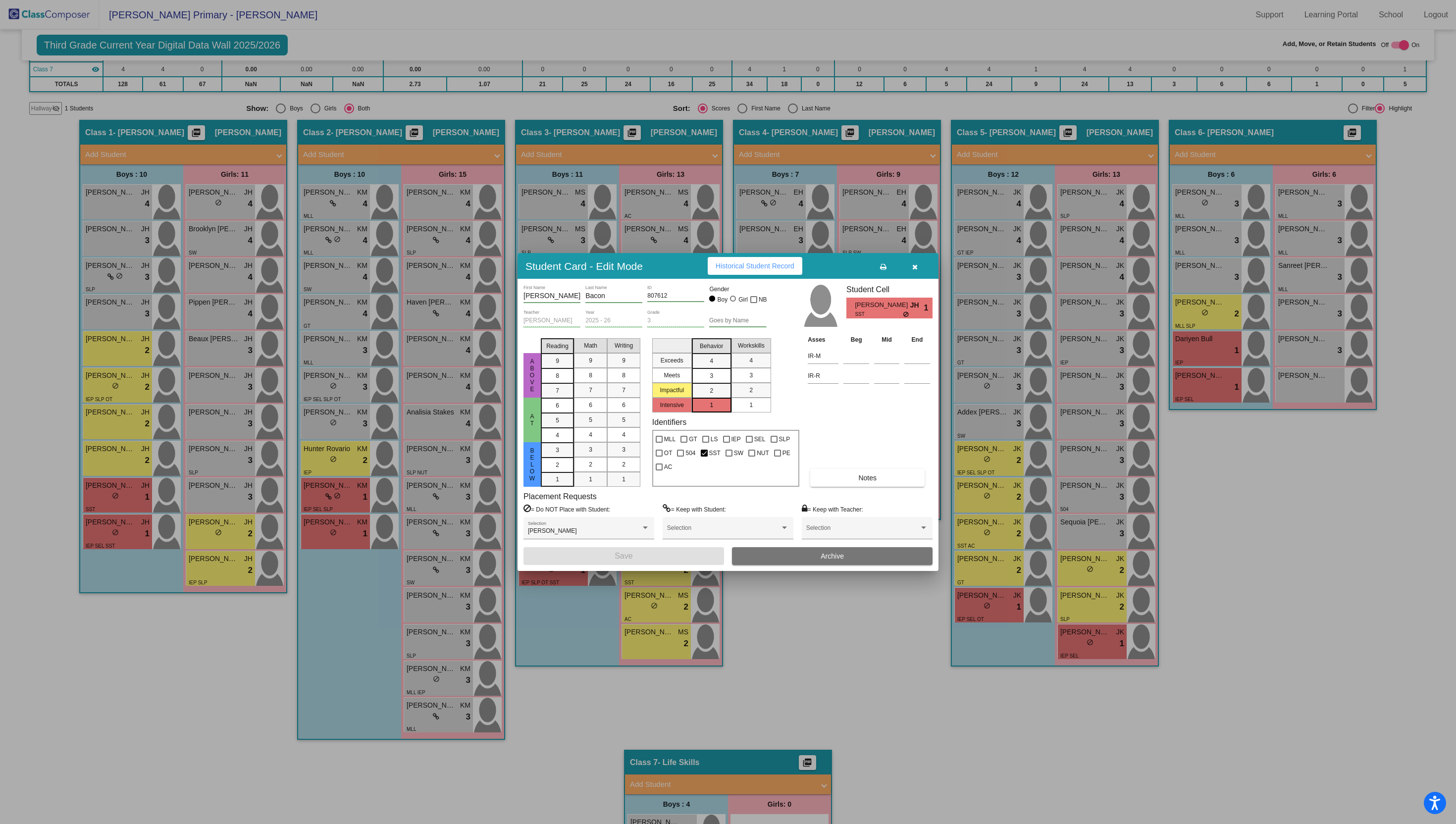
click at [918, 267] on button "button" at bounding box center [914, 266] width 32 height 18
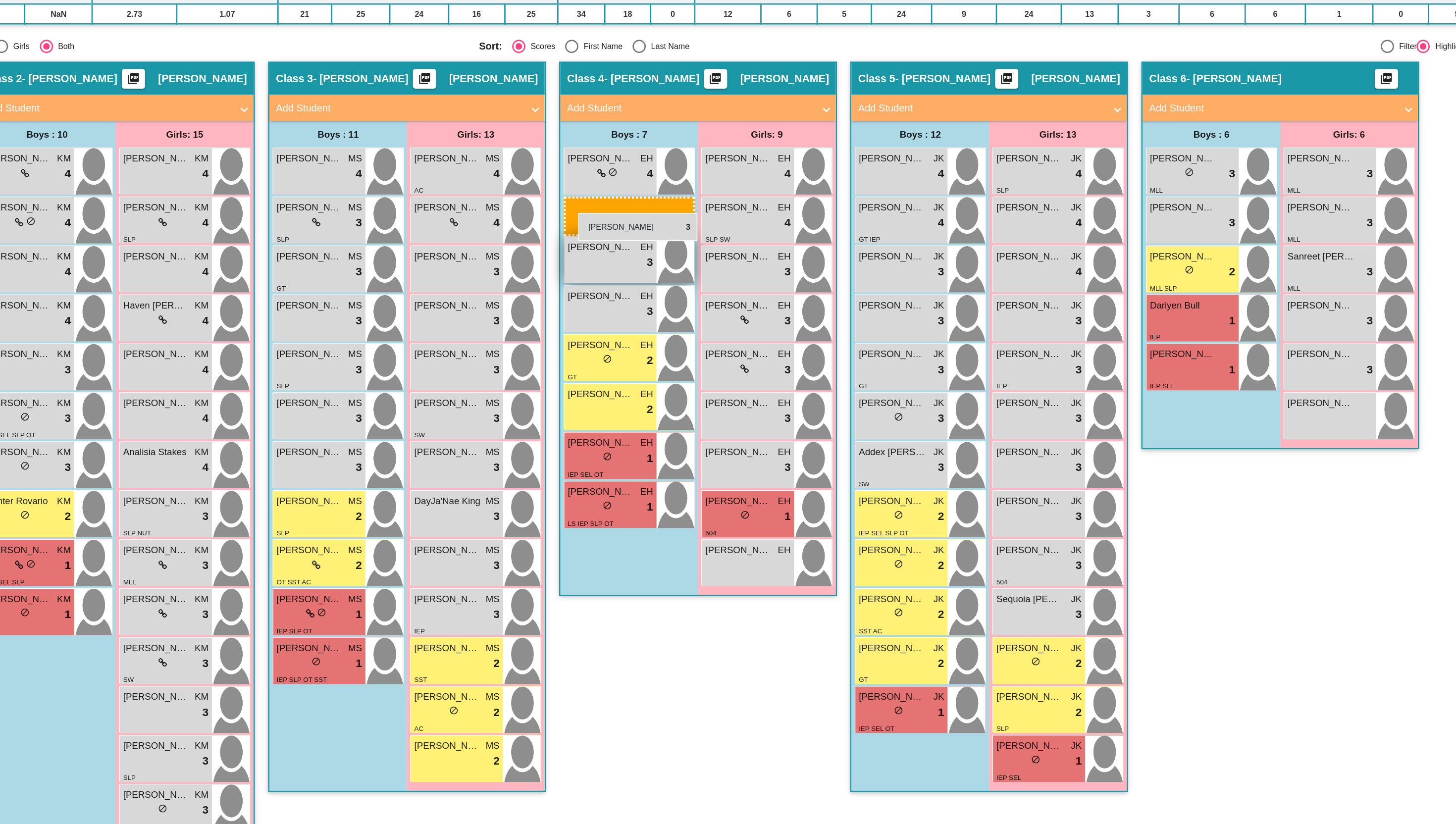
drag, startPoint x: 1215, startPoint y: 239, endPoint x: 747, endPoint y: 233, distance: 468.0
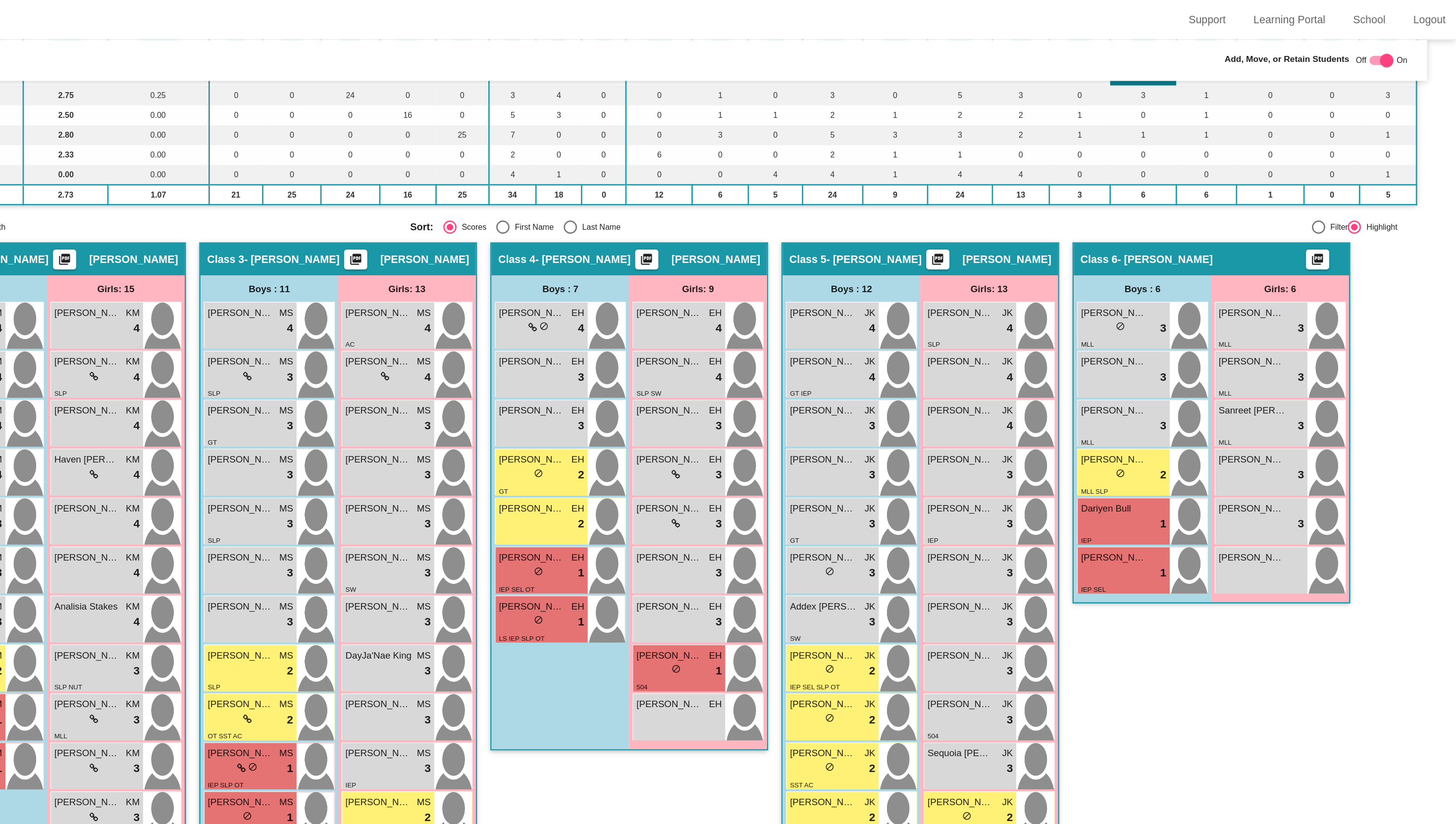
scroll to position [136, 0]
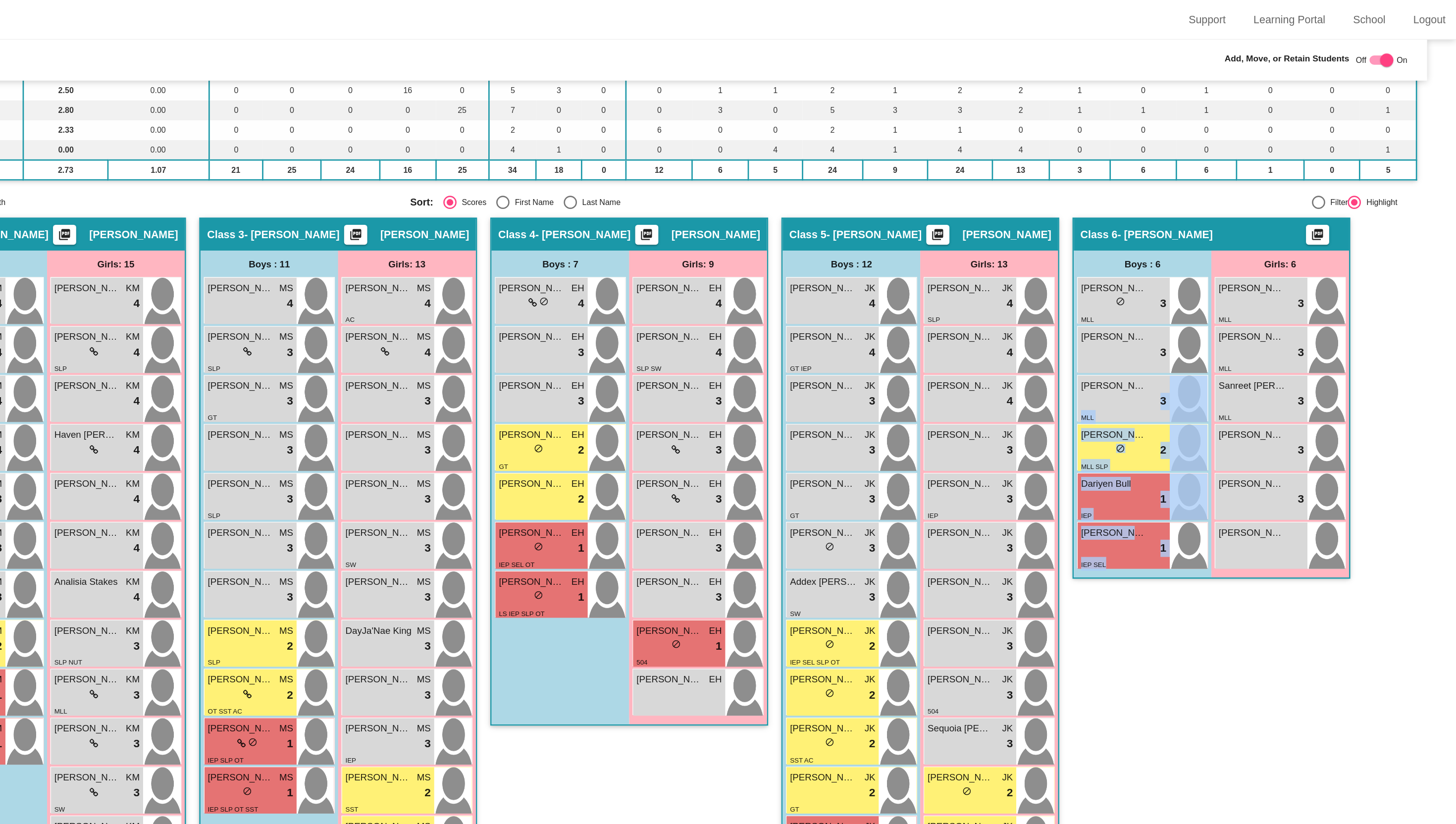
drag, startPoint x: 1218, startPoint y: 299, endPoint x: 1267, endPoint y: 507, distance: 213.7
click at [1267, 507] on div "Class 6 - Michelle Dunlap picture_as_pdf Add Student First Name Last Name Stude…" at bounding box center [1273, 467] width 208 height 610
click at [1270, 507] on div "Class 6 - Michelle Dunlap picture_as_pdf Add Student First Name Last Name Stude…" at bounding box center [1273, 467] width 208 height 610
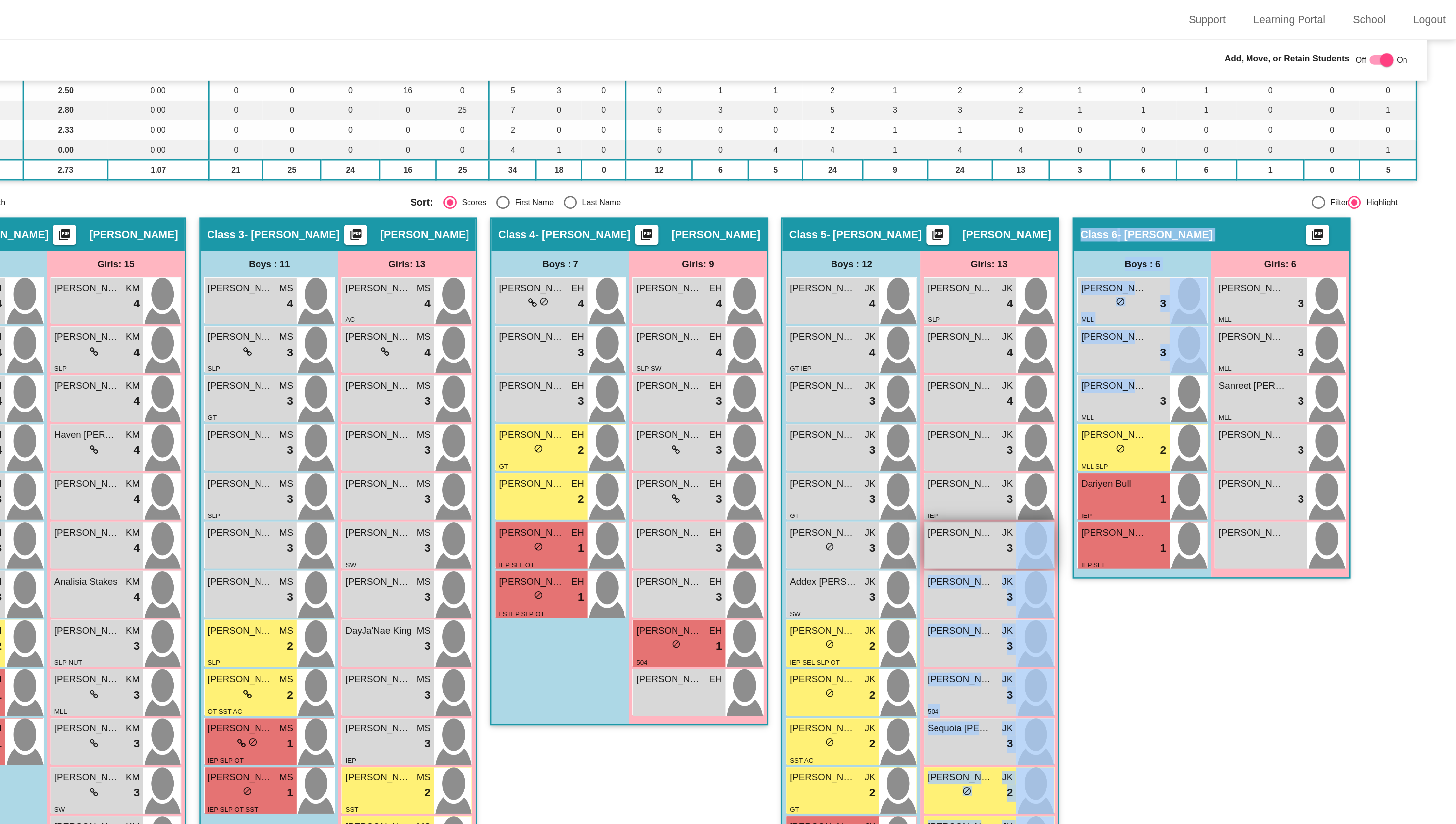
drag, startPoint x: 1213, startPoint y: 301, endPoint x: 1151, endPoint y: 424, distance: 137.7
click at [1151, 424] on div "Hallway - Hallway Class picture_as_pdf Add Student First Name Last Name Student…" at bounding box center [728, 571] width 1398 height 817
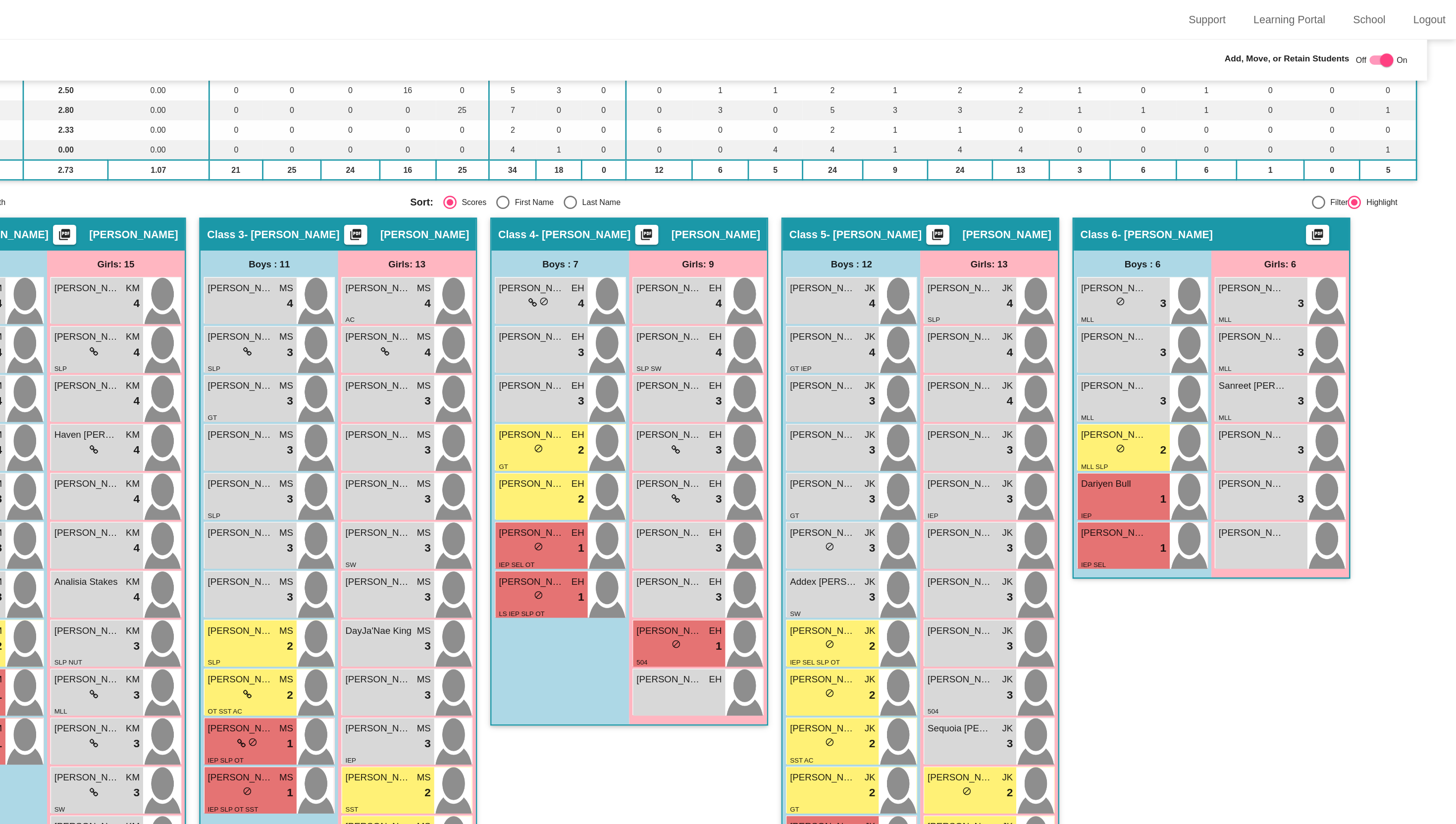
click at [1255, 539] on div "Class 6 - Michelle Dunlap picture_as_pdf Add Student First Name Last Name Stude…" at bounding box center [1273, 467] width 208 height 610
click at [1207, 284] on div "Arshbir Virk lock do_not_disturb_alt 3 MLL" at bounding box center [1207, 299] width 69 height 35
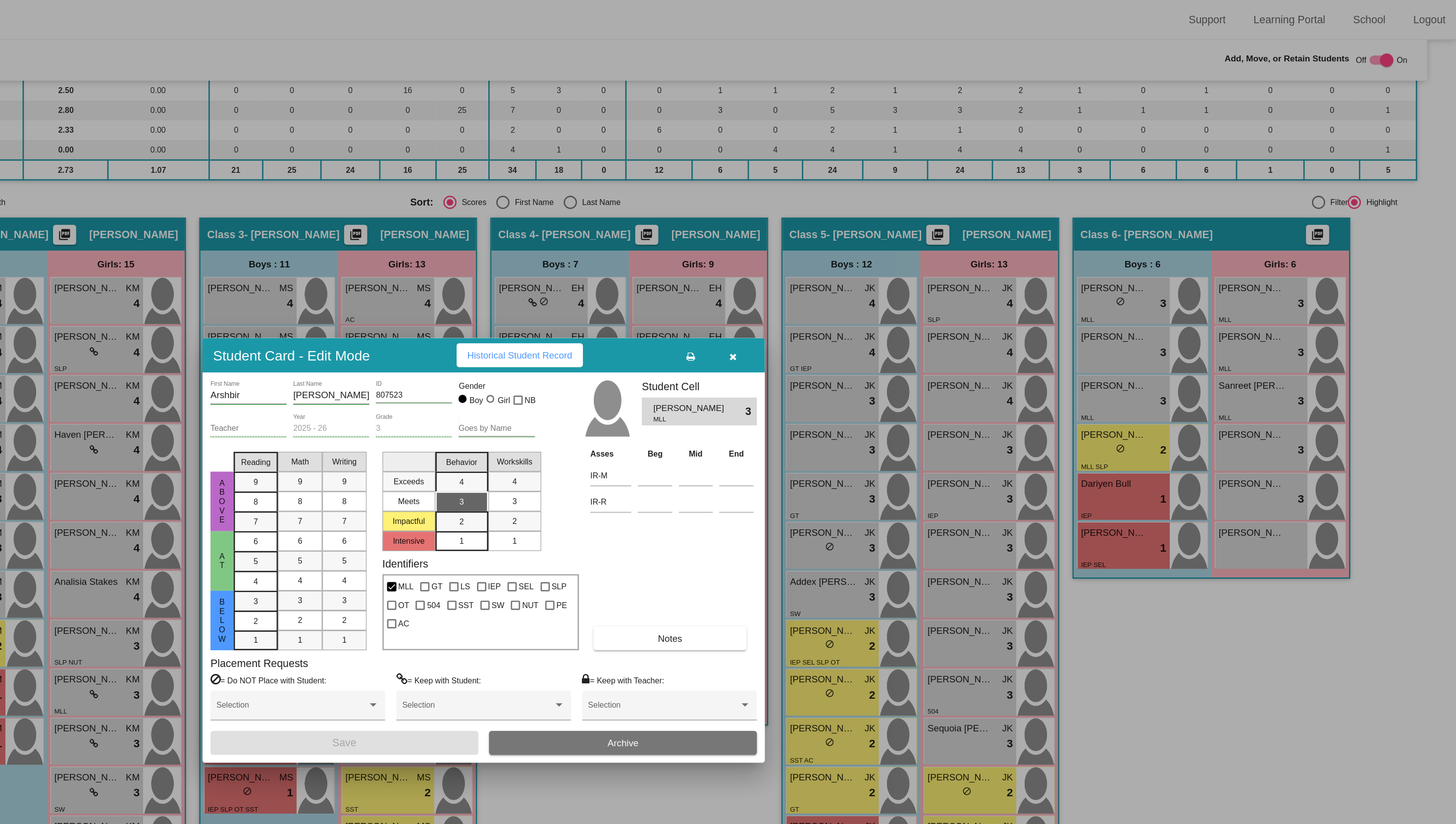
click at [914, 264] on span "button" at bounding box center [914, 266] width 5 height 8
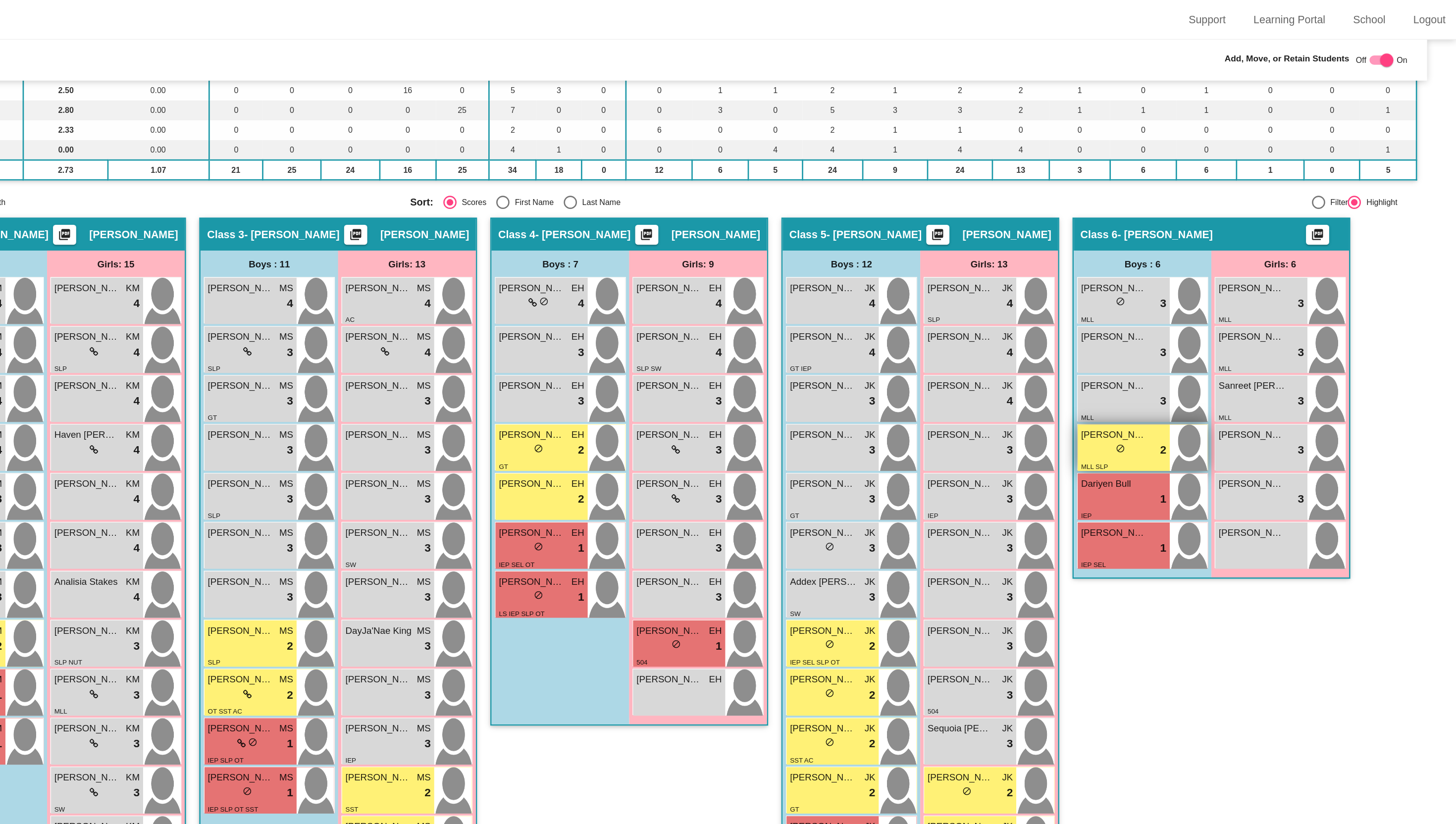
click at [1220, 343] on div "lock do_not_disturb_alt 2" at bounding box center [1207, 337] width 64 height 13
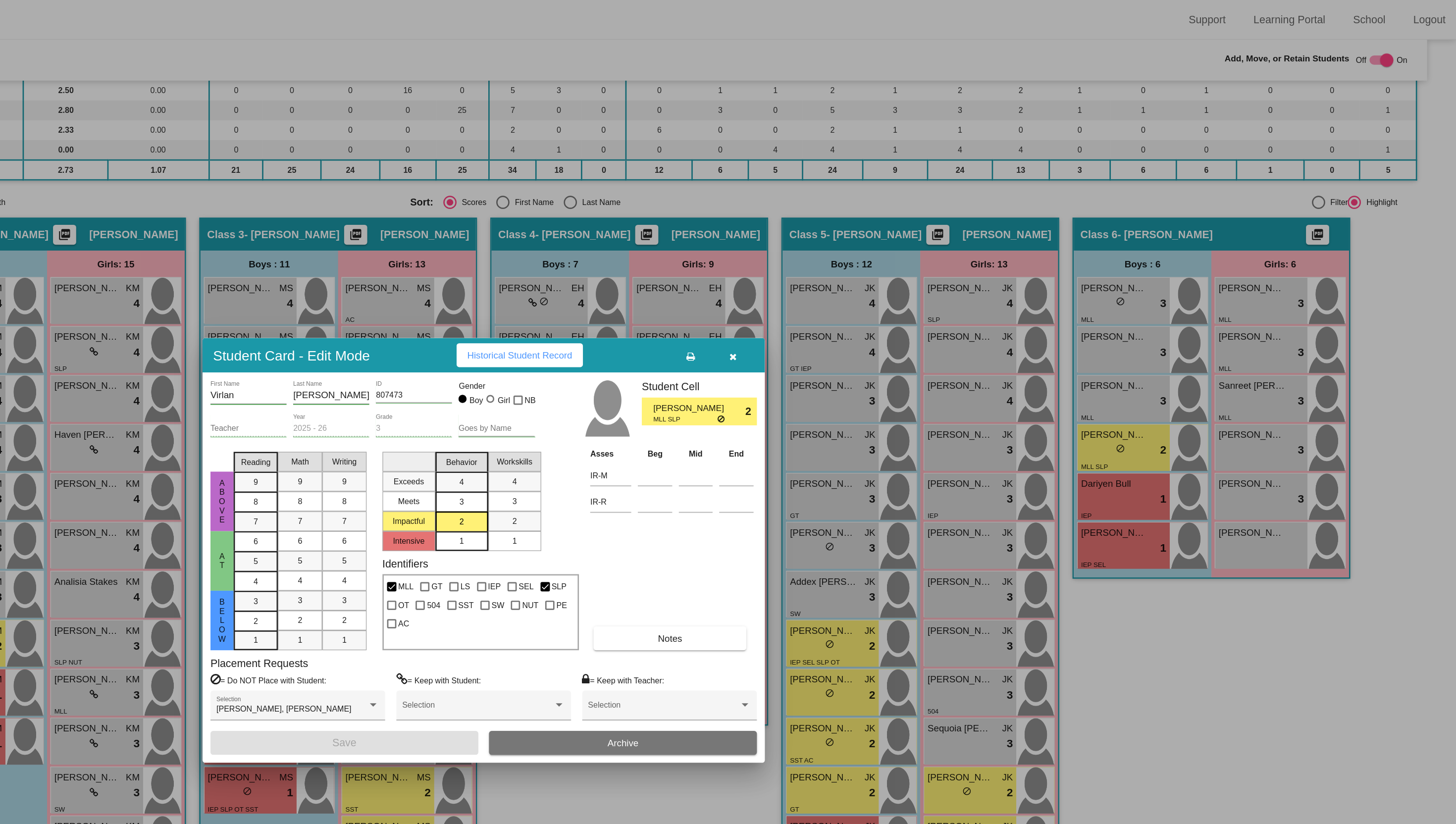
click at [914, 268] on icon "button" at bounding box center [914, 267] width 5 height 7
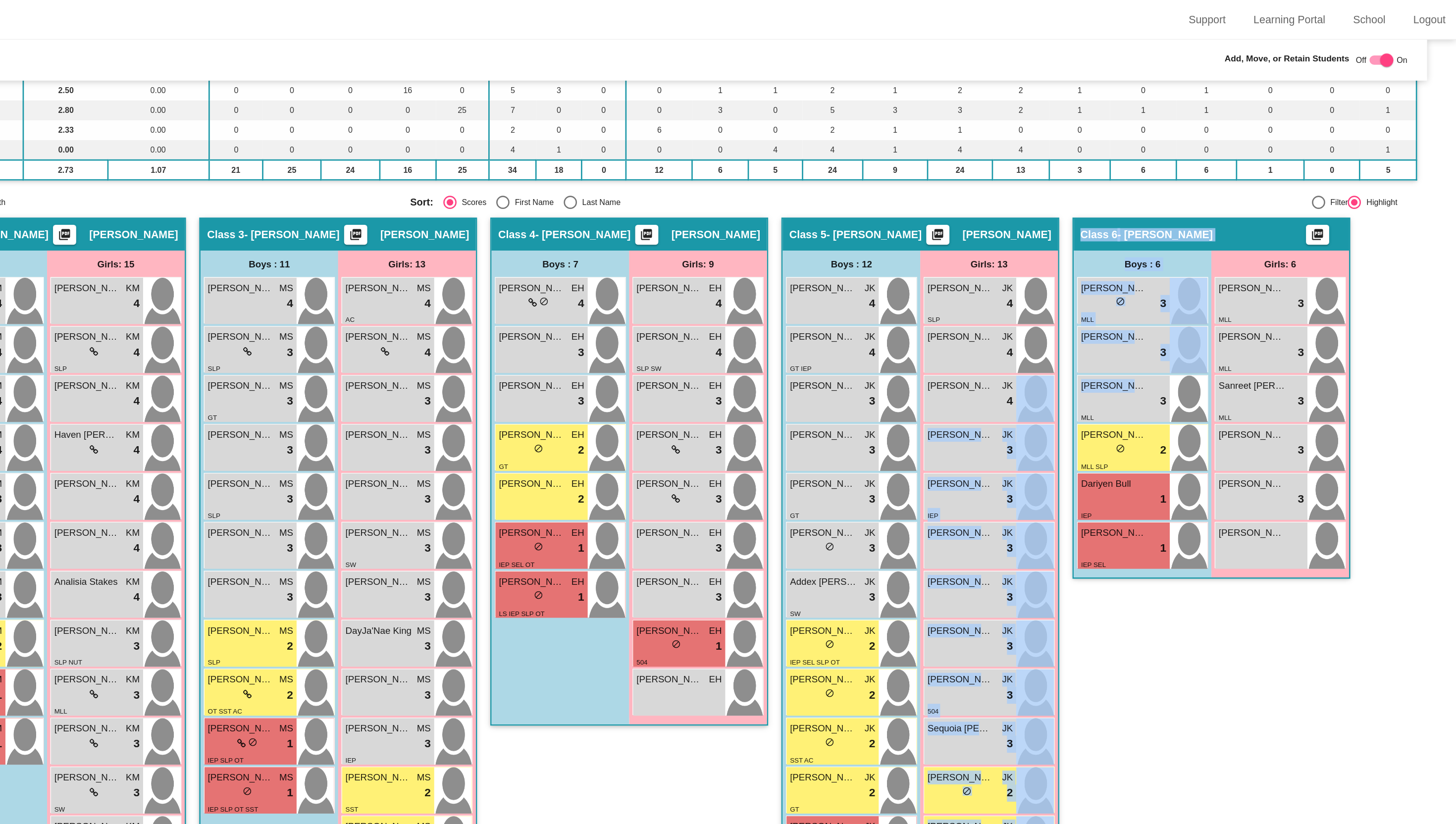
drag, startPoint x: 1209, startPoint y: 304, endPoint x: 1255, endPoint y: 469, distance: 171.3
click at [1185, 357] on div "Marco Pedraza Mendoza lock do_not_disturb_alt 3 MLL William Anderson lock do_no…" at bounding box center [1221, 317] width 98 height 220
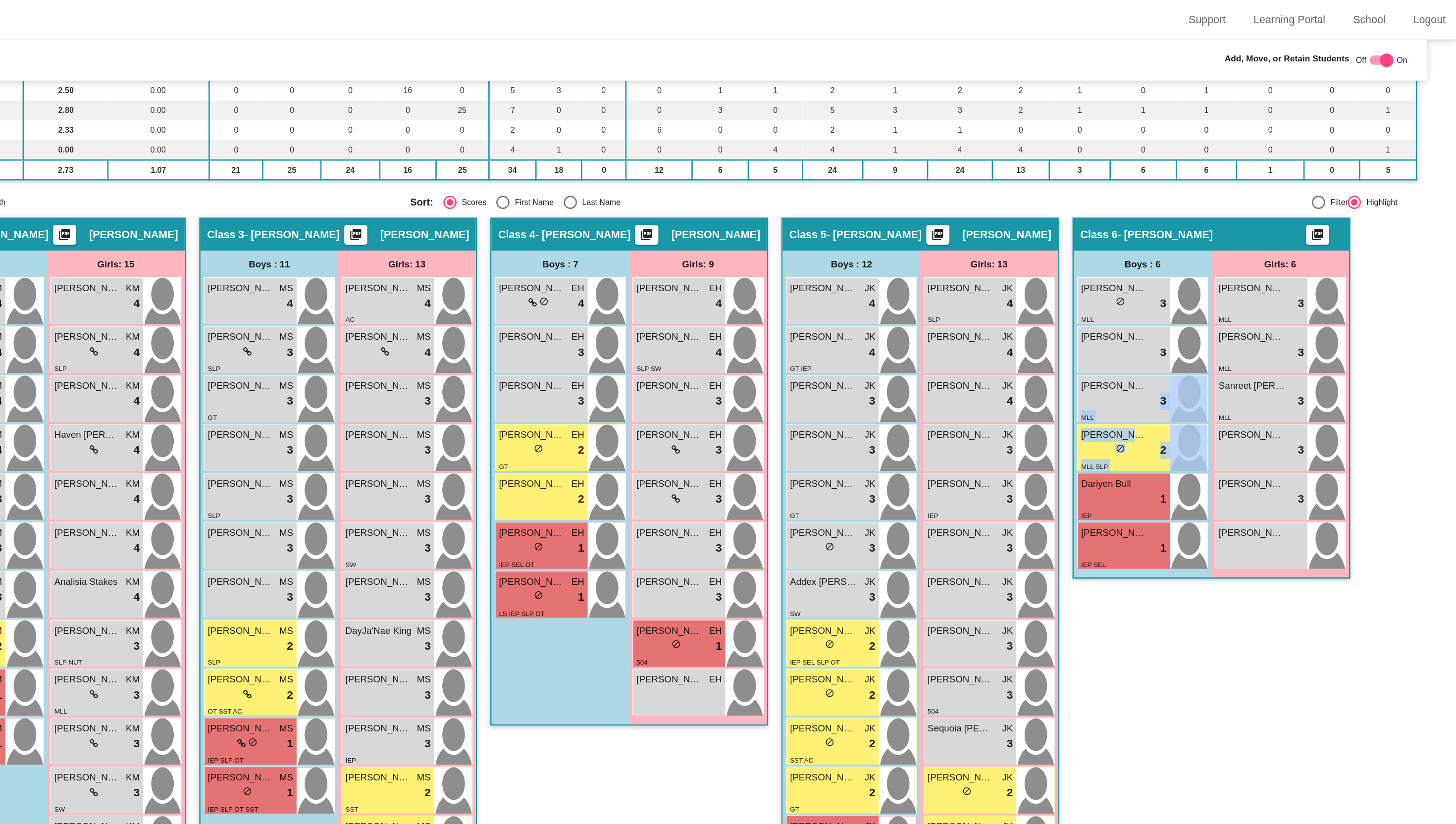
click at [1255, 469] on div "Class 6 - Michelle Dunlap picture_as_pdf Add Student First Name Last Name Stude…" at bounding box center [1273, 467] width 208 height 610
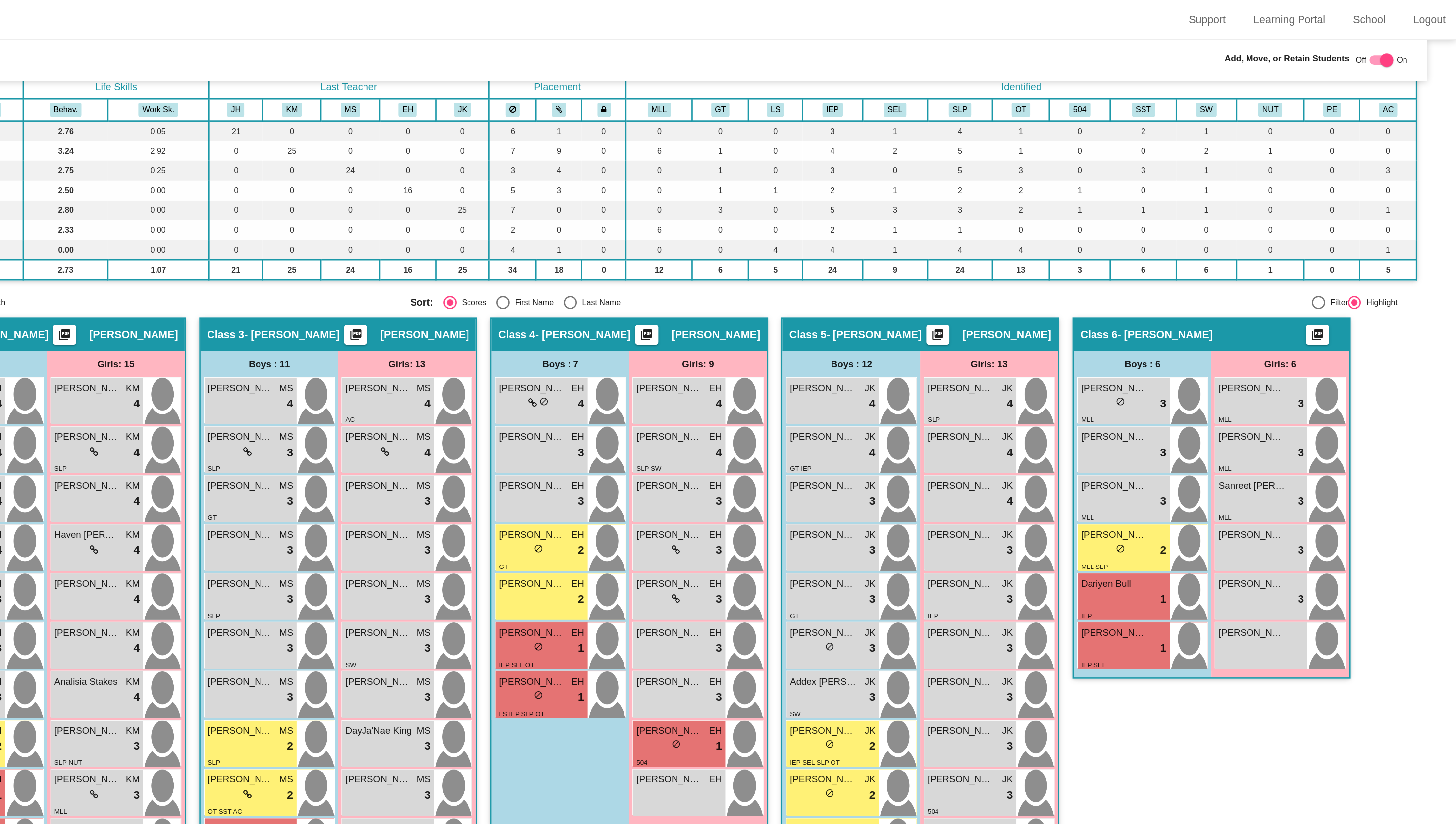
scroll to position [0, 0]
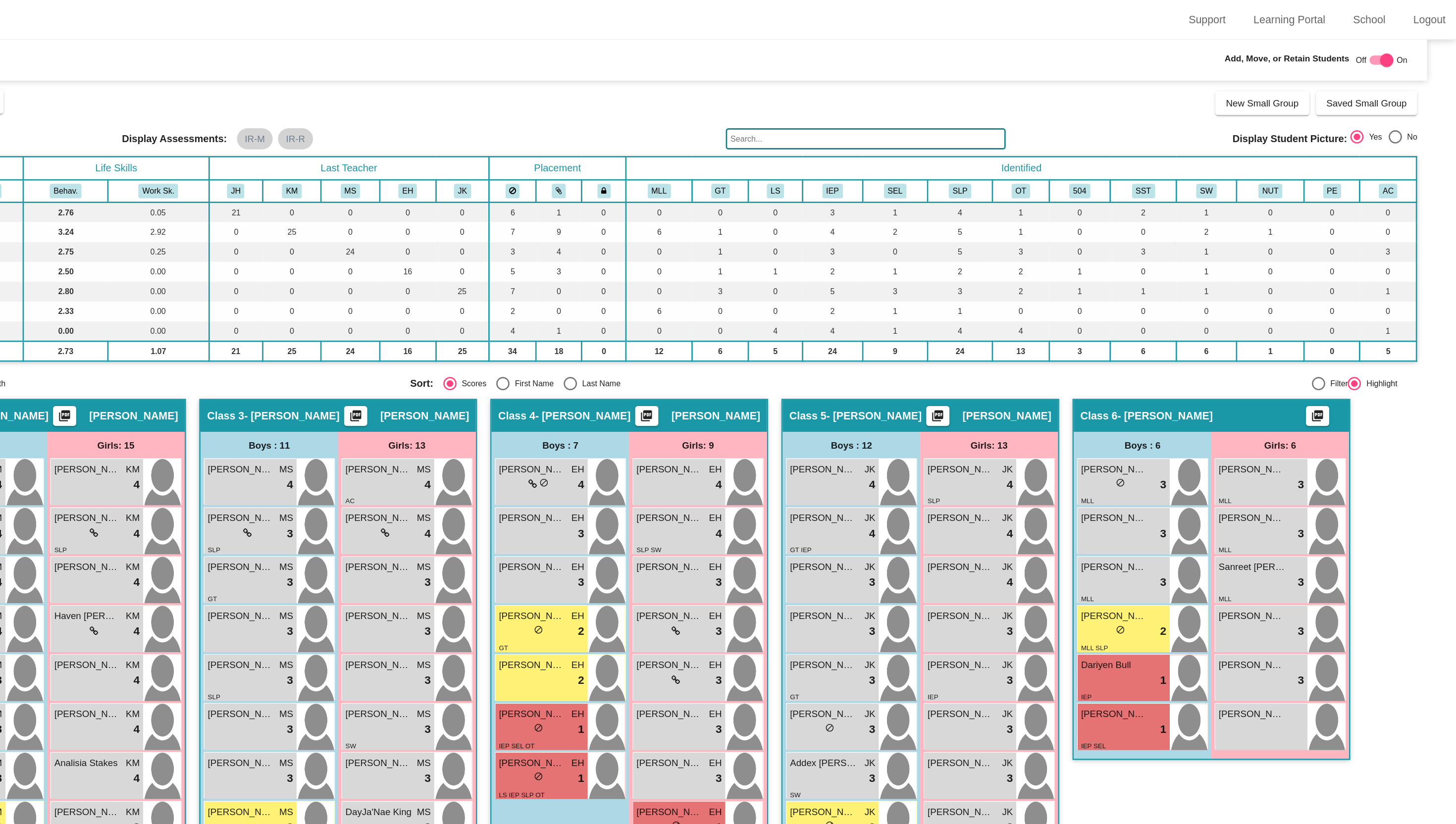
click at [1398, 39] on label at bounding box center [1400, 45] width 18 height 12
checkbox input "true"
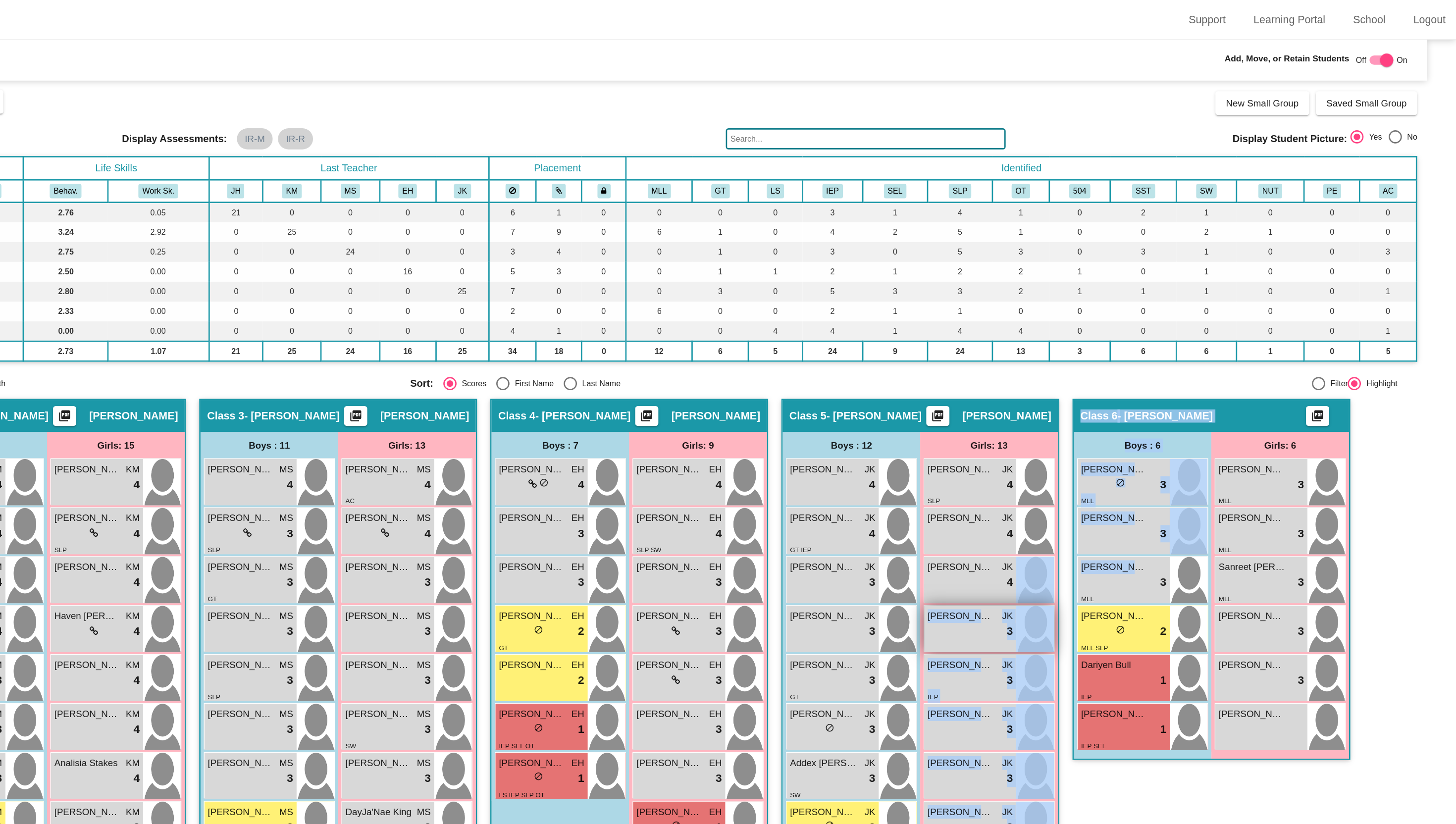
drag, startPoint x: 1212, startPoint y: 429, endPoint x: 1095, endPoint y: 455, distance: 119.9
click at [1081, 447] on div "Hallway - Hallway Class picture_as_pdf Add Student First Name Last Name Student…" at bounding box center [728, 707] width 1398 height 817
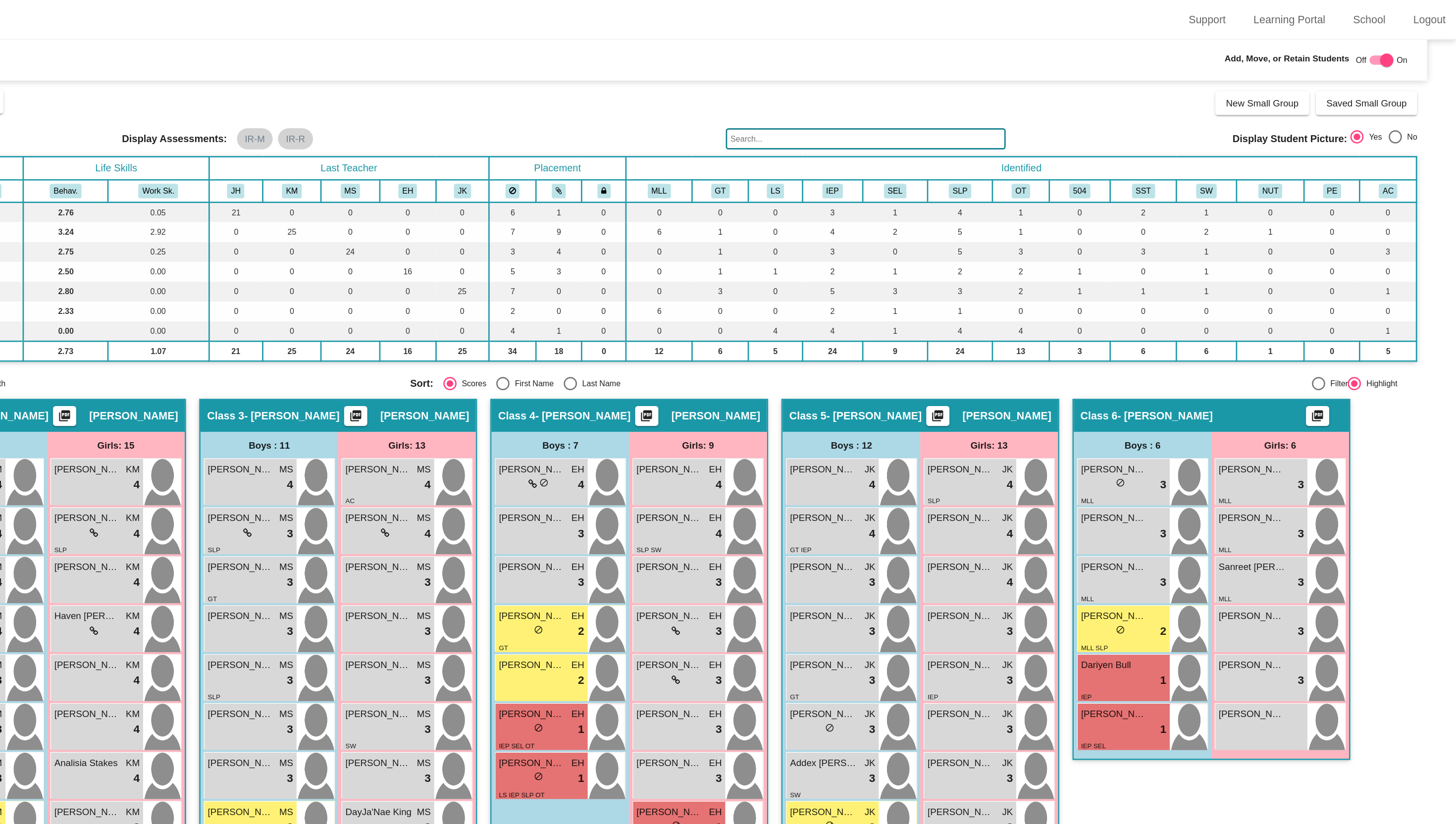
click at [1183, 617] on div "Class 6 - Michelle Dunlap picture_as_pdf Add Student First Name Last Name Stude…" at bounding box center [1273, 603] width 208 height 610
click at [1215, 424] on span "[PERSON_NAME]" at bounding box center [1200, 425] width 50 height 10
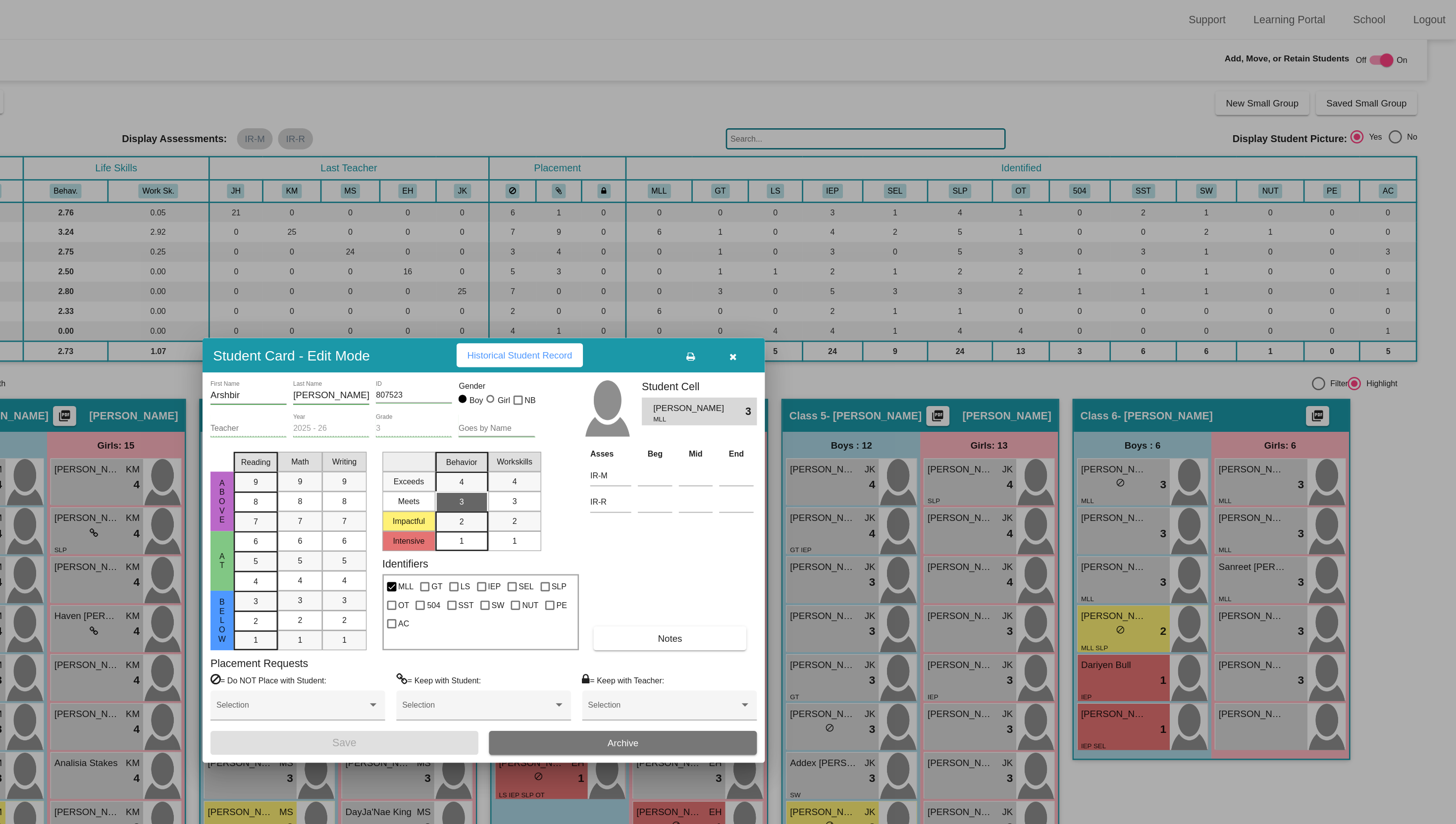
click at [912, 270] on icon "button" at bounding box center [914, 267] width 5 height 7
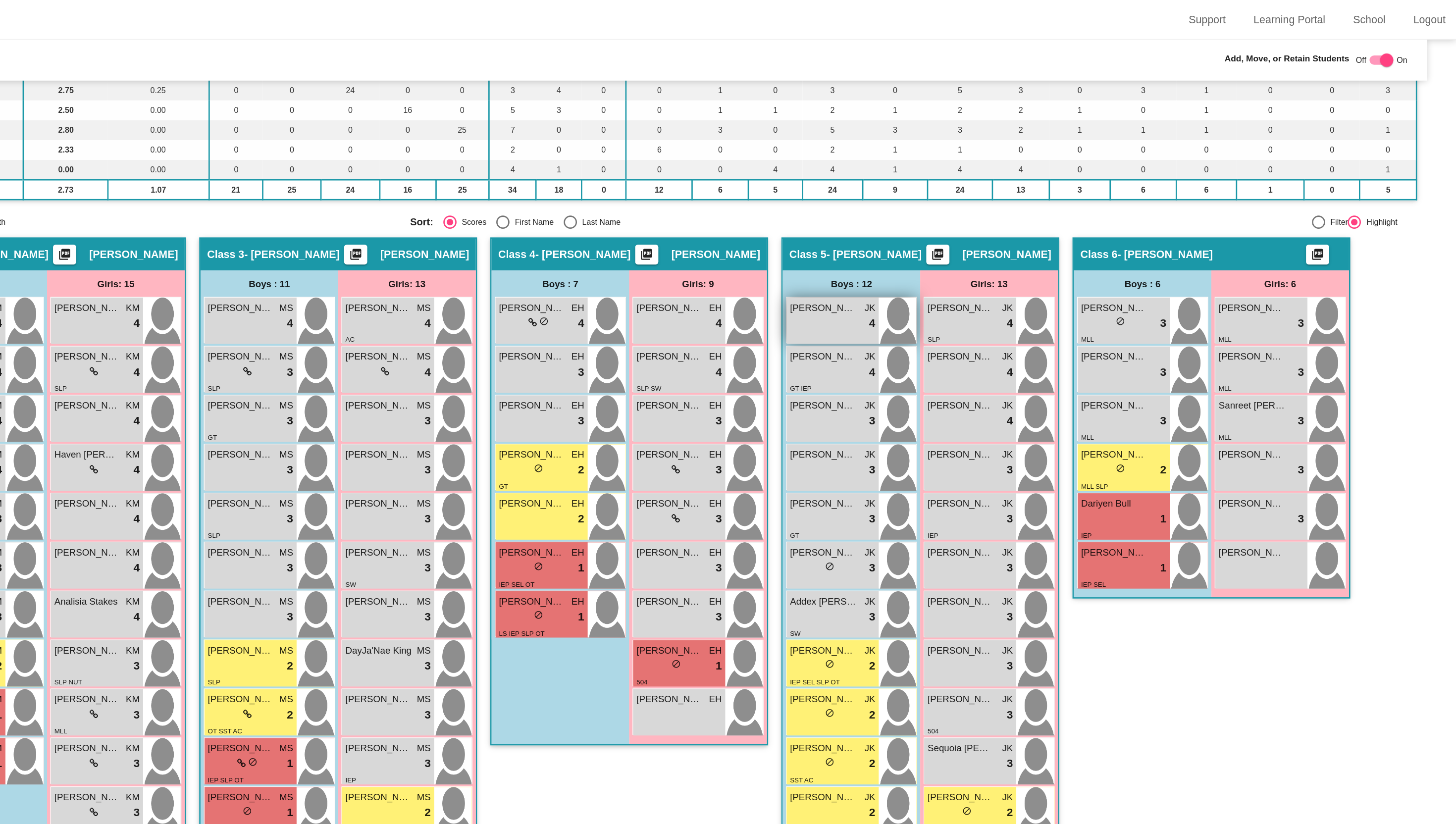
scroll to position [131, 0]
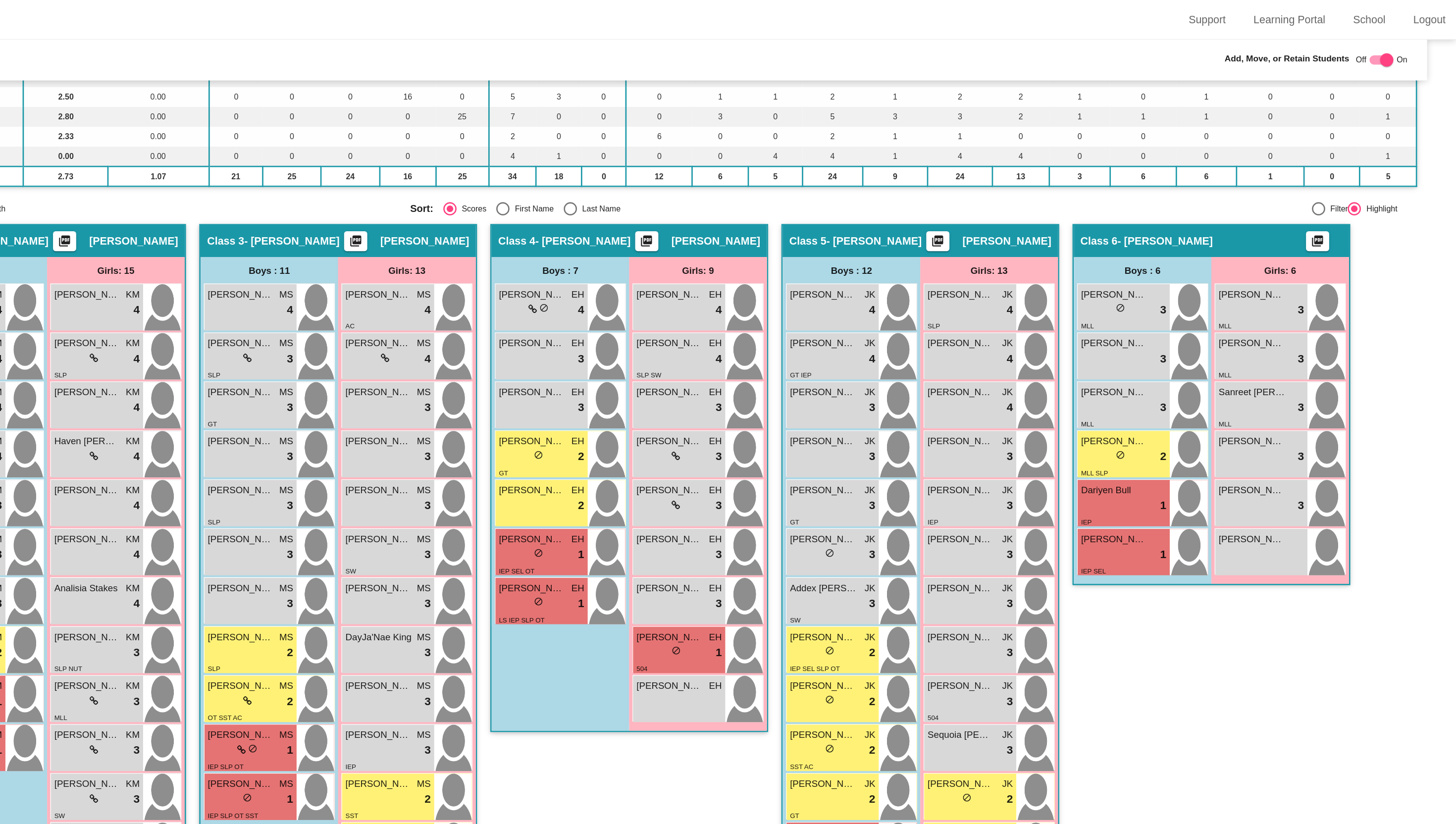
drag, startPoint x: 1195, startPoint y: 311, endPoint x: 1259, endPoint y: 510, distance: 209.0
click at [1260, 510] on div "Class 6 - Michelle Dunlap picture_as_pdf Add Student First Name Last Name Stude…" at bounding box center [1273, 473] width 208 height 610
click at [1259, 510] on div "Class 6 - Michelle Dunlap picture_as_pdf Add Student First Name Last Name Stude…" at bounding box center [1273, 473] width 208 height 610
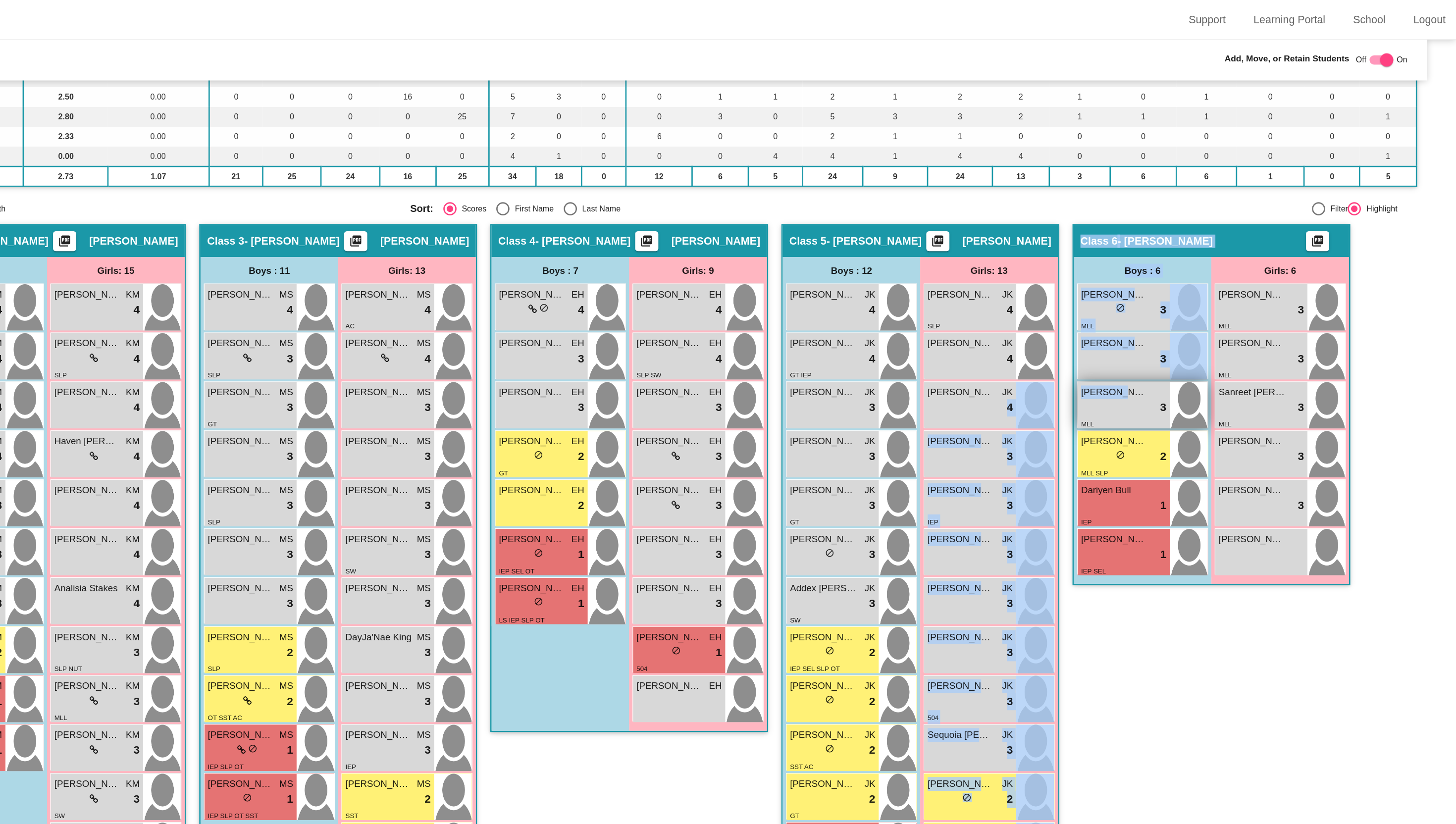
drag, startPoint x: 1196, startPoint y: 298, endPoint x: 1195, endPoint y: 319, distance: 21.0
click at [1138, 314] on div "Hallway - Hallway Class picture_as_pdf Add Student First Name Last Name Student…" at bounding box center [728, 577] width 1398 height 817
click at [1244, 527] on div "Class 6 - Michelle Dunlap picture_as_pdf Add Student First Name Last Name Stude…" at bounding box center [1273, 473] width 208 height 610
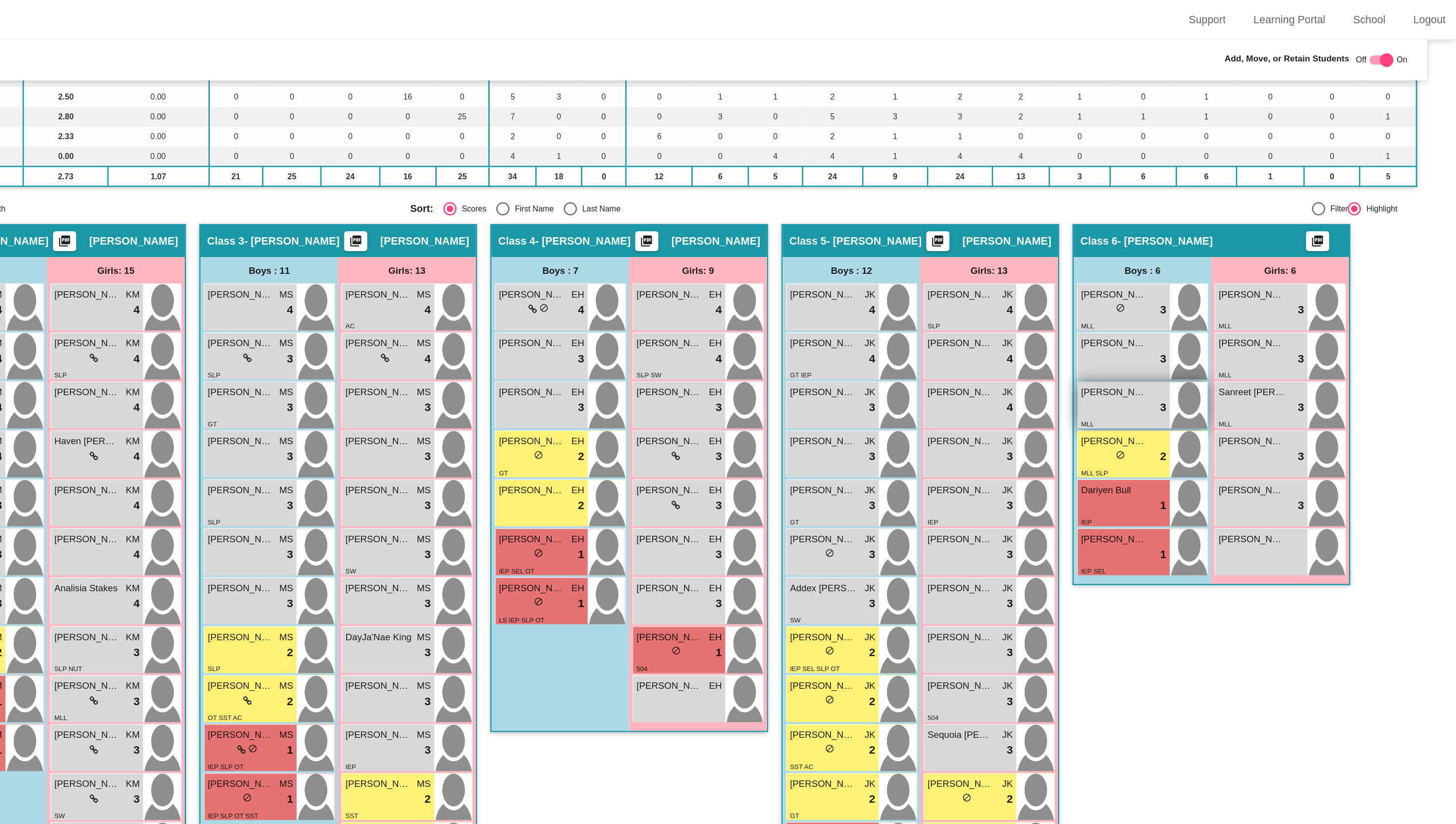
click at [1200, 310] on div "lock do_not_disturb_alt 3" at bounding box center [1207, 305] width 64 height 13
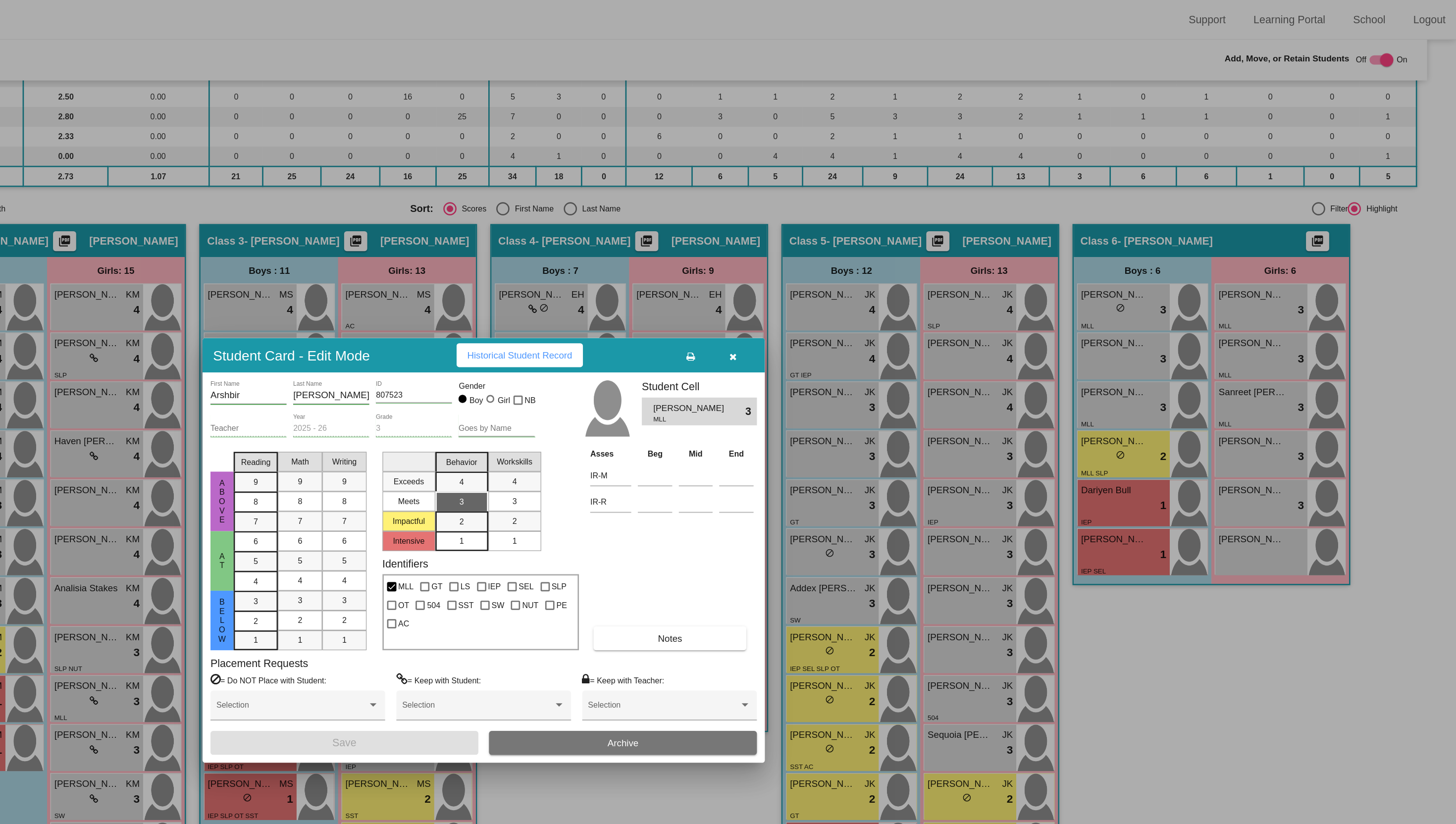
click at [917, 263] on button "button" at bounding box center [914, 266] width 32 height 18
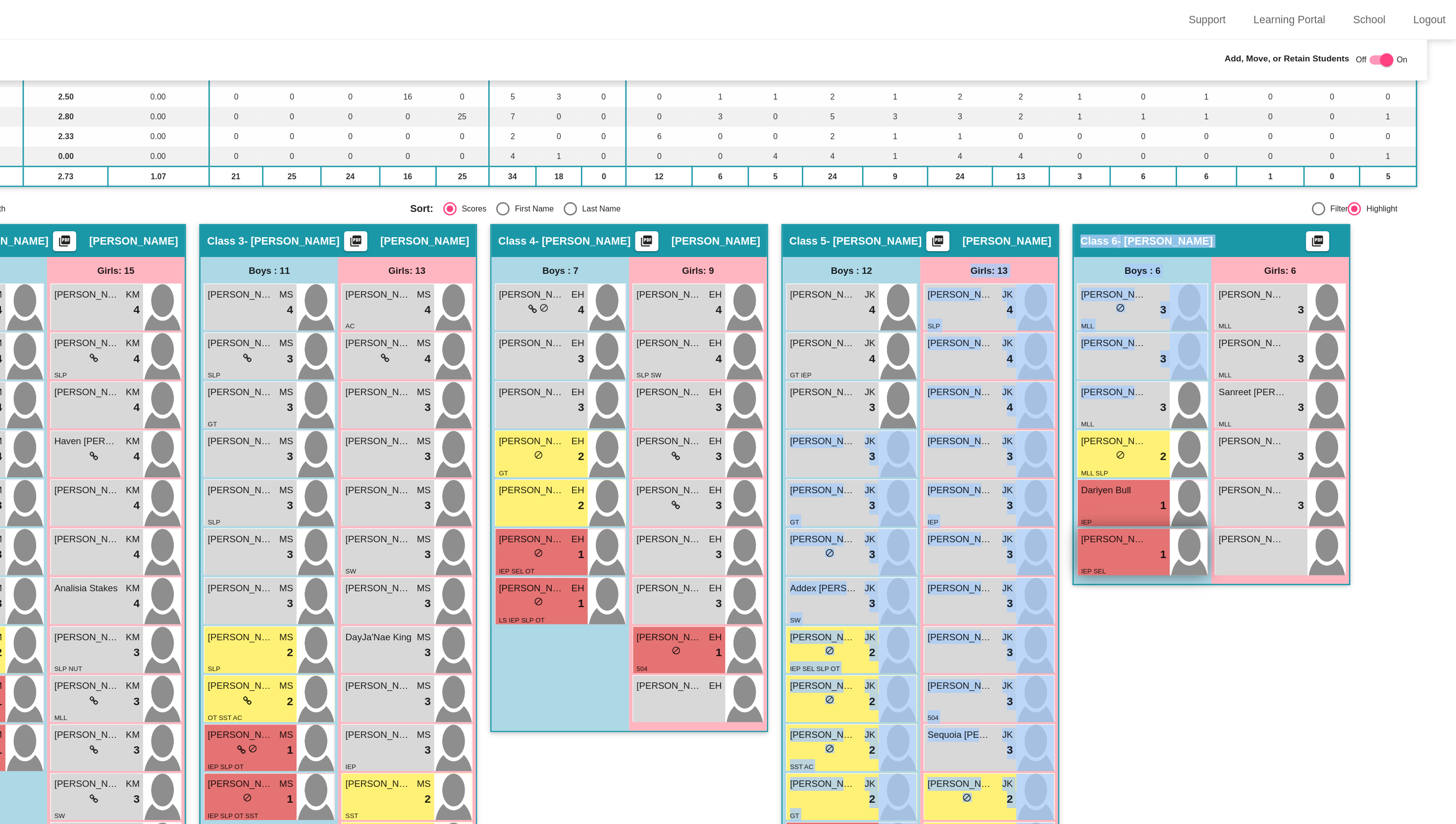
drag, startPoint x: 1188, startPoint y: 308, endPoint x: 1172, endPoint y: 415, distance: 108.2
click at [1143, 395] on div "Hallway - Hallway Class picture_as_pdf Add Student First Name Last Name Student…" at bounding box center [728, 577] width 1398 height 817
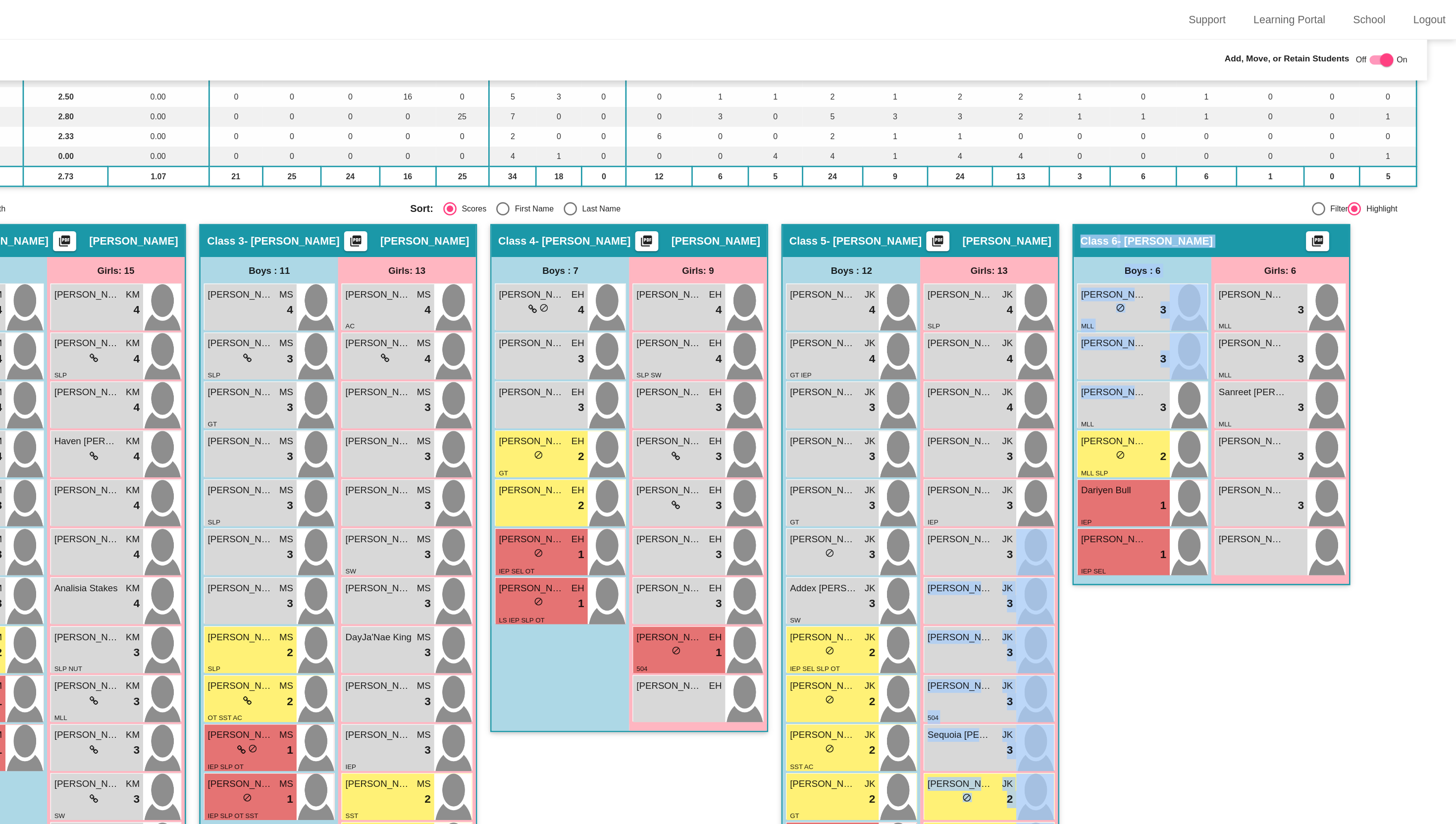
click at [1257, 522] on div "Class 6 - Michelle Dunlap picture_as_pdf Add Student First Name Last Name Stude…" at bounding box center [1273, 473] width 208 height 610
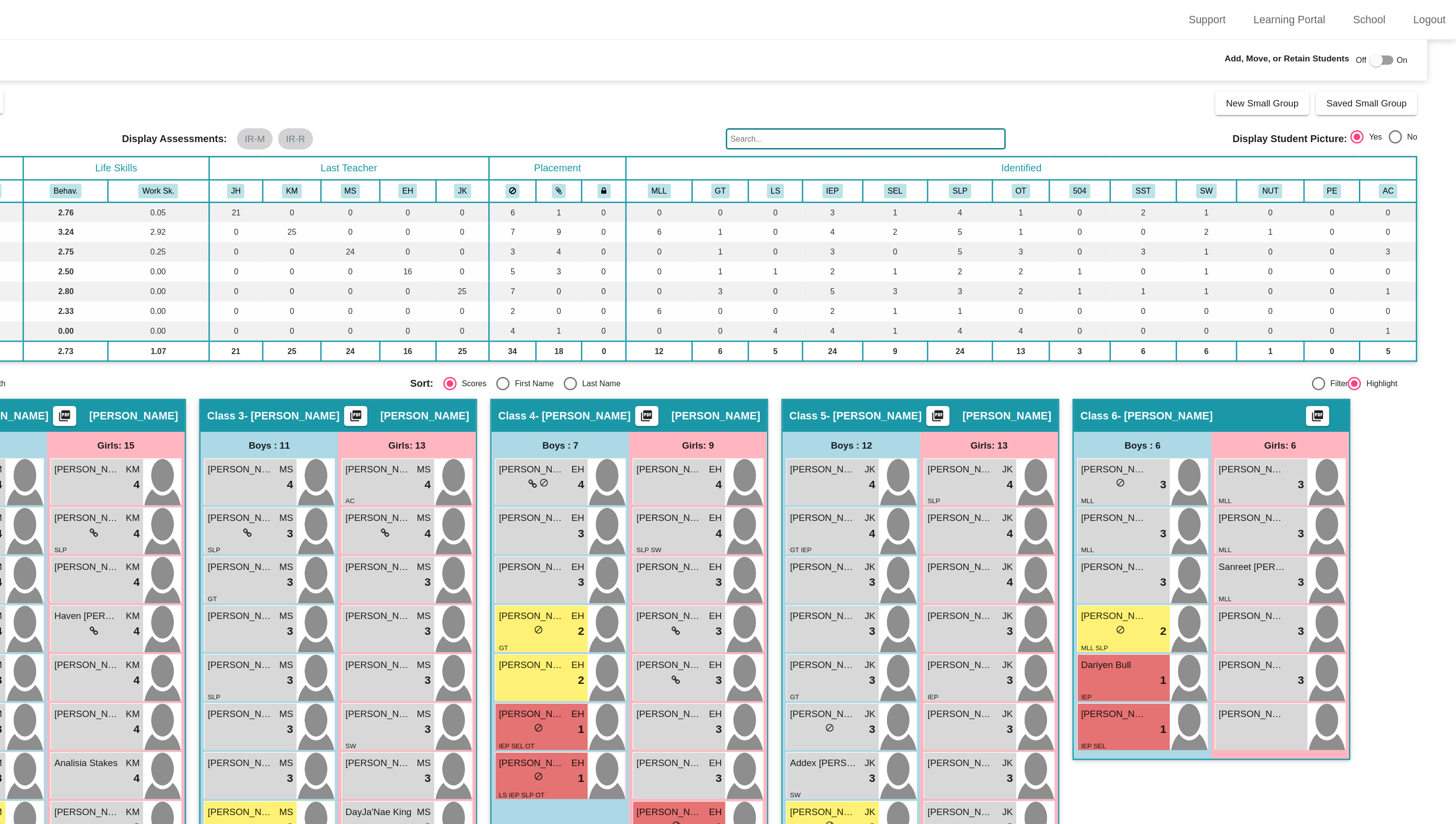
click at [1391, 45] on div at bounding box center [1396, 45] width 10 height 10
checkbox input "true"
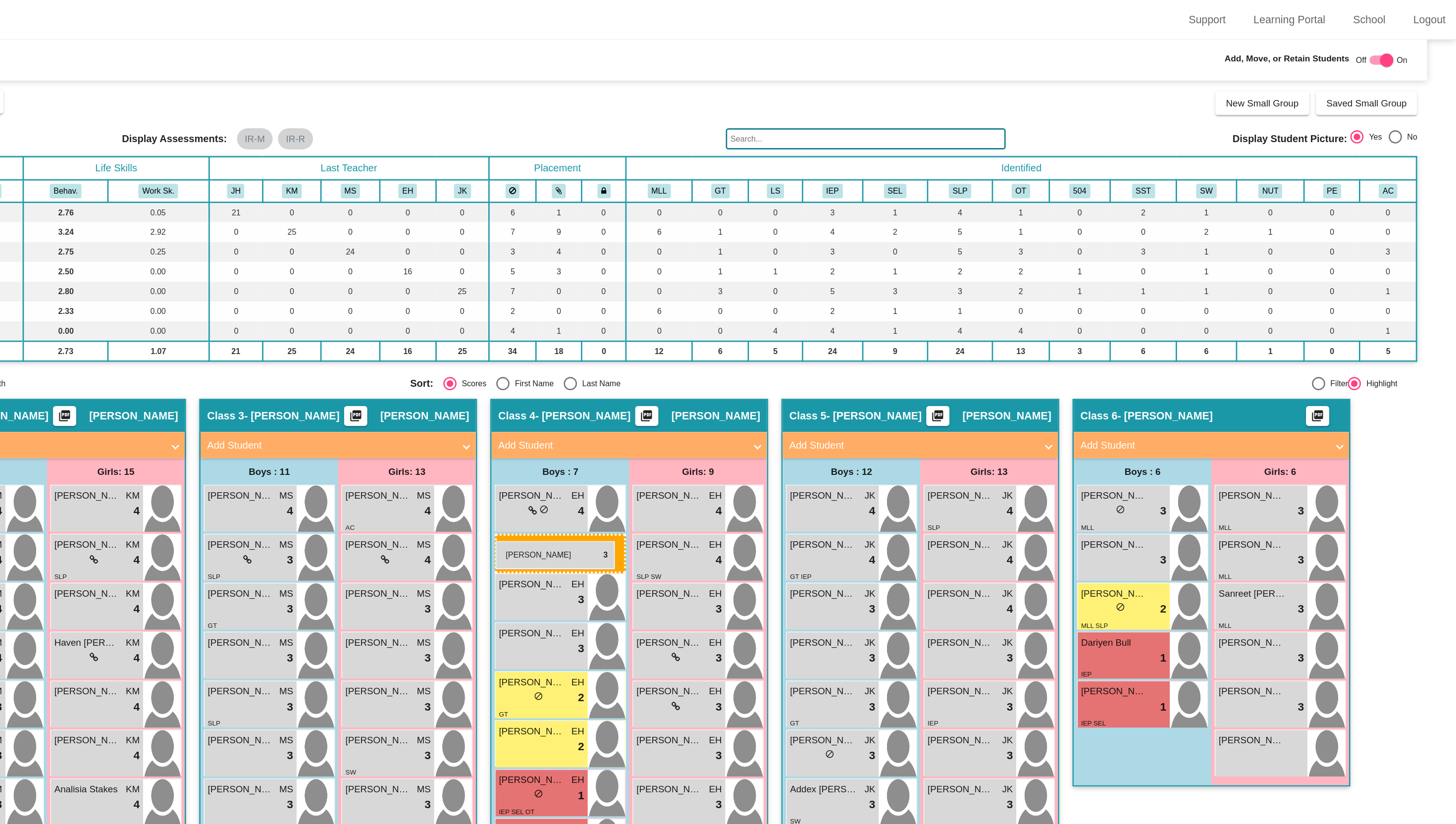
drag, startPoint x: 1208, startPoint y: 417, endPoint x: 737, endPoint y: 405, distance: 471.2
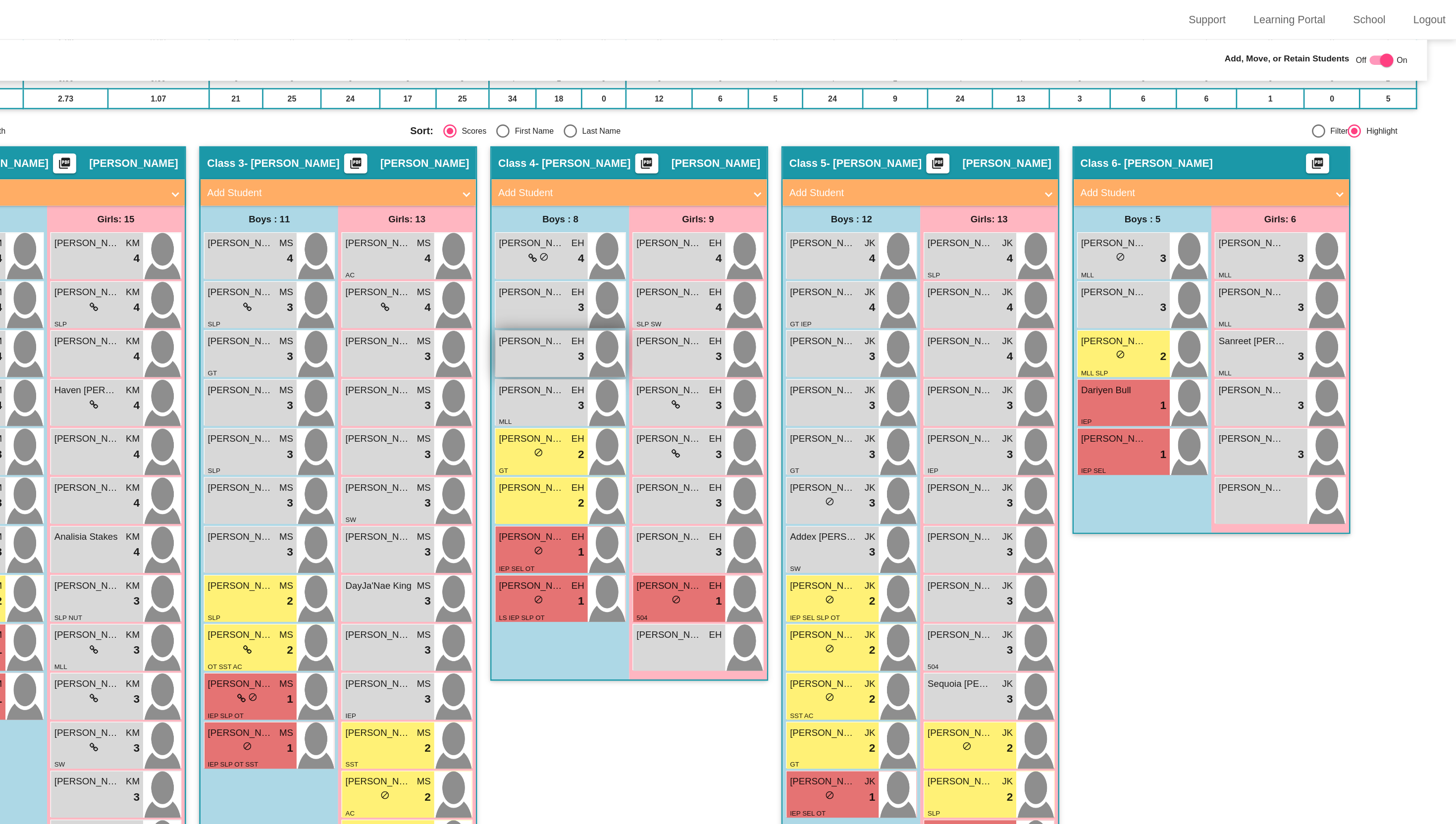
scroll to position [189, 0]
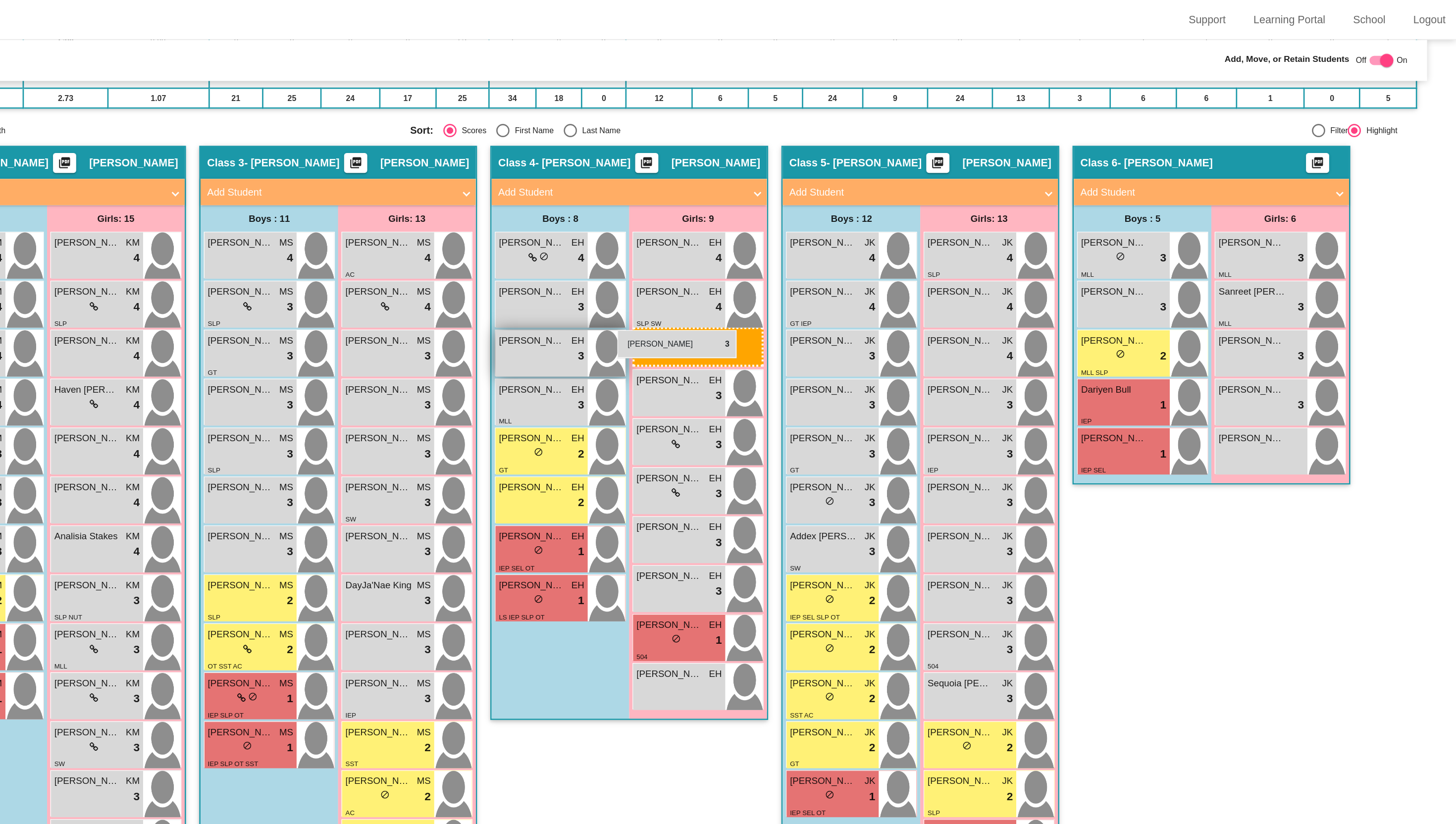
drag, startPoint x: 1295, startPoint y: 229, endPoint x: 828, endPoint y: 247, distance: 467.3
